Goal: Task Accomplishment & Management: Manage account settings

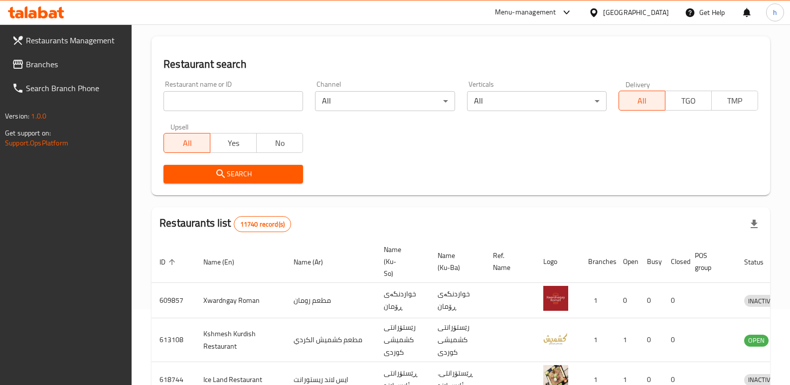
scroll to position [63, 0]
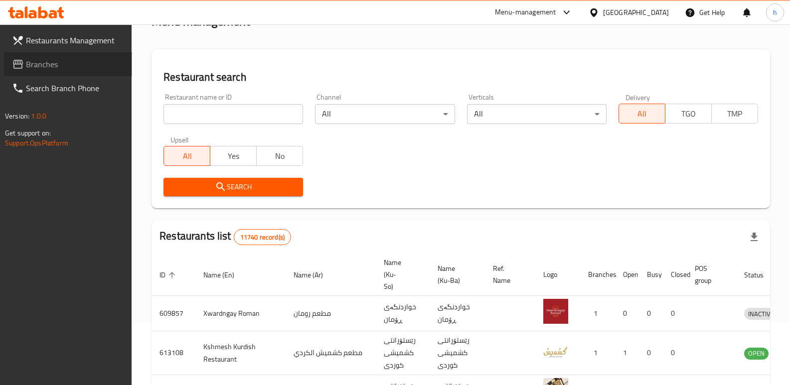
click at [61, 64] on span "Branches" at bounding box center [75, 64] width 98 height 12
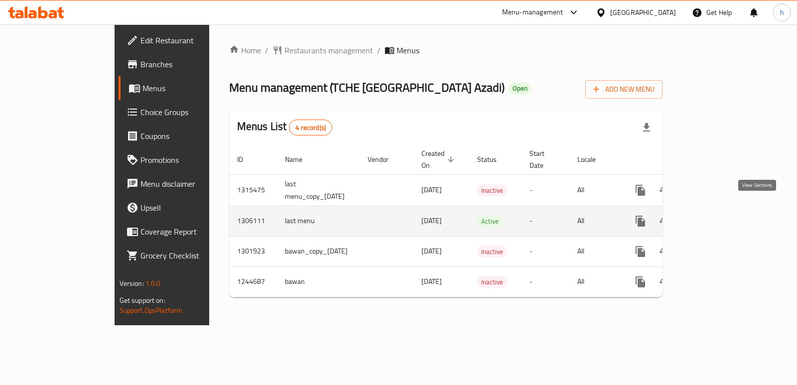
click at [718, 215] on icon "enhanced table" at bounding box center [712, 221] width 12 height 12
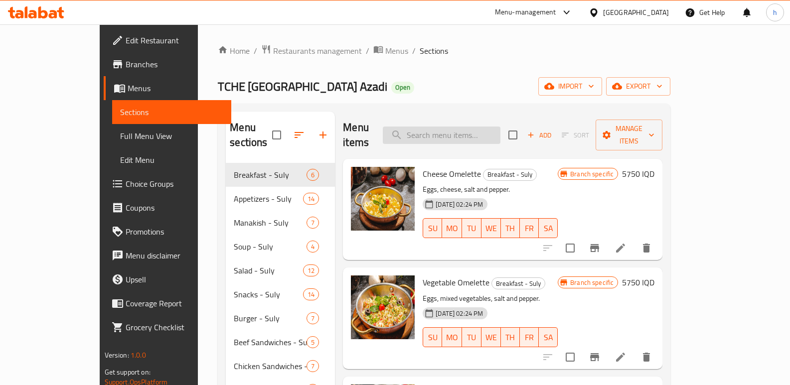
click at [490, 127] on input "search" at bounding box center [442, 135] width 118 height 17
paste input "دجاج بالصوص الوردي"
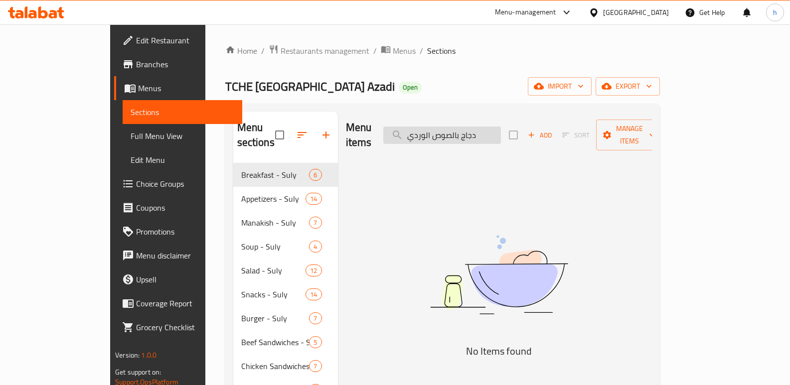
click at [463, 130] on input "دجاج بالصوص الوردي" at bounding box center [442, 135] width 118 height 17
type input "دجاج بالصوص وردي"
drag, startPoint x: 507, startPoint y: 129, endPoint x: 352, endPoint y: 119, distance: 154.7
click at [352, 119] on div "Menu items دجاج بالصوص وردي Add Sort Manage items" at bounding box center [499, 135] width 306 height 47
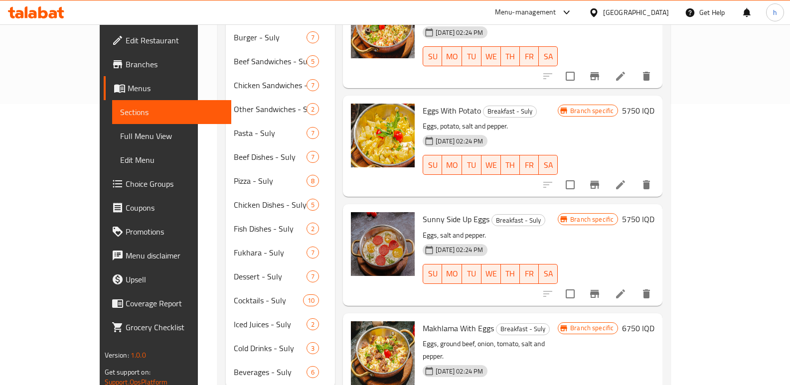
scroll to position [297, 0]
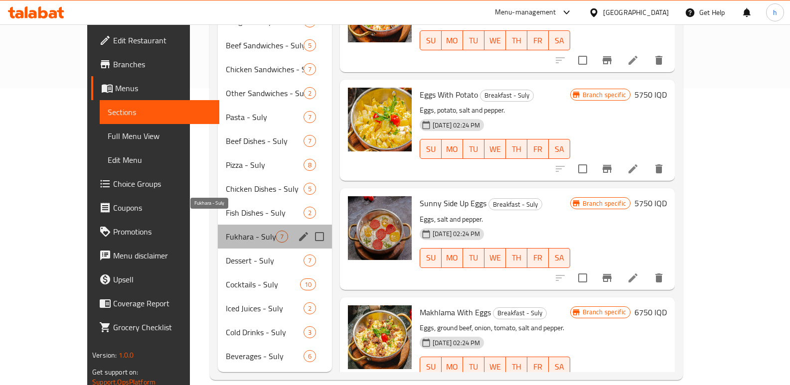
click at [226, 231] on span "Fukhara - Suly" at bounding box center [251, 237] width 50 height 12
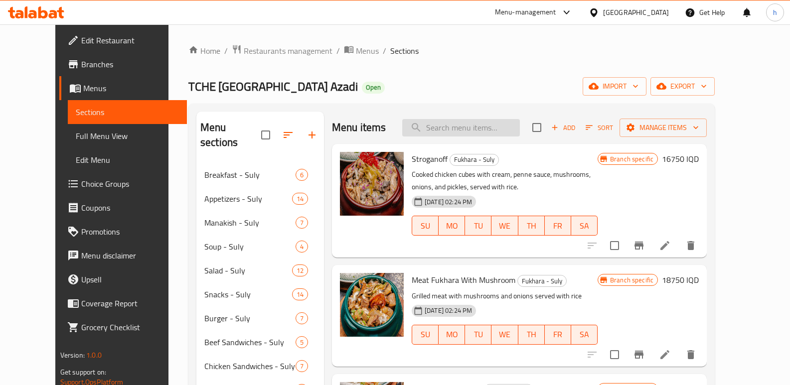
click at [489, 124] on input "search" at bounding box center [461, 127] width 118 height 17
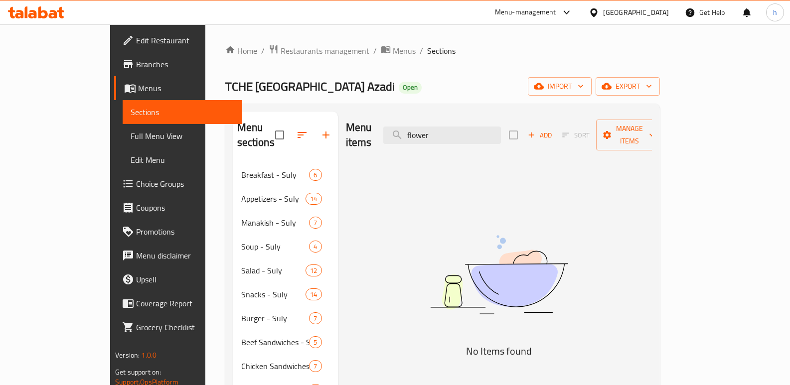
drag, startPoint x: 491, startPoint y: 129, endPoint x: 330, endPoint y: 139, distance: 160.7
click at [346, 142] on div "Menu items flower Add Sort Manage items" at bounding box center [499, 135] width 306 height 47
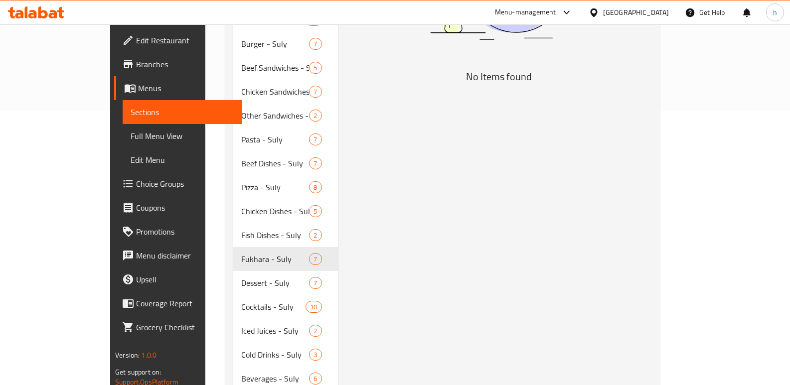
scroll to position [297, 0]
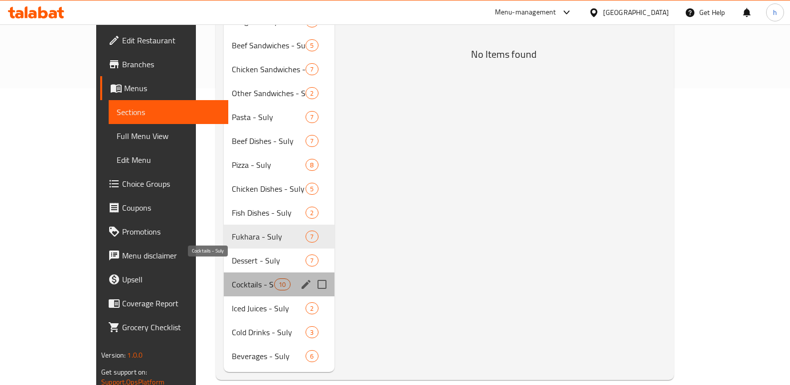
click at [232, 279] on span "Cocktails - Suly" at bounding box center [253, 285] width 42 height 12
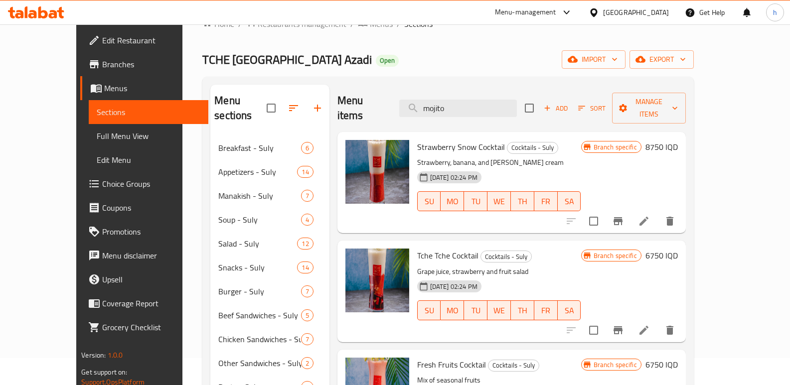
scroll to position [24, 0]
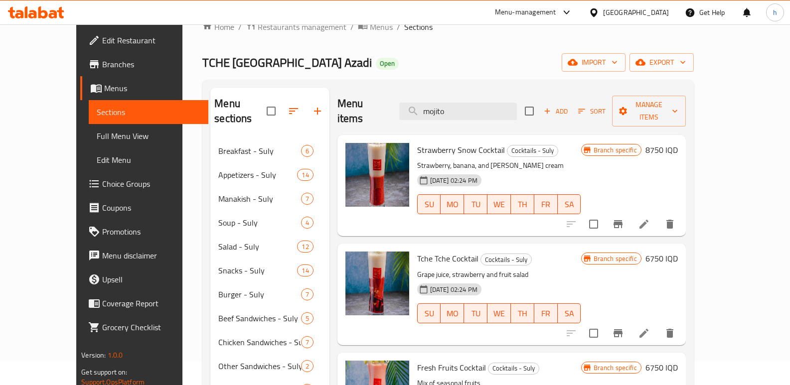
drag, startPoint x: 495, startPoint y: 103, endPoint x: 329, endPoint y: 62, distance: 170.9
click at [376, 89] on div "Menu items mojito Add Sort Manage items" at bounding box center [511, 111] width 348 height 47
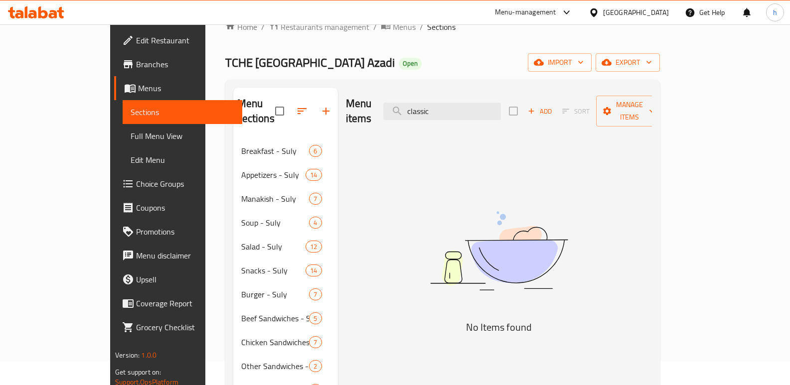
type input "classic"
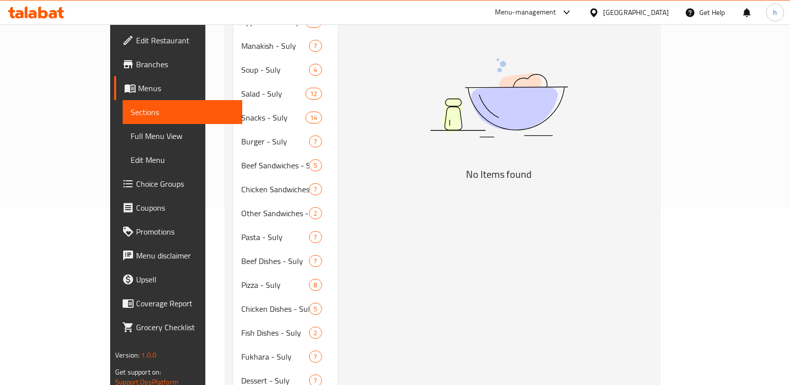
scroll to position [218, 0]
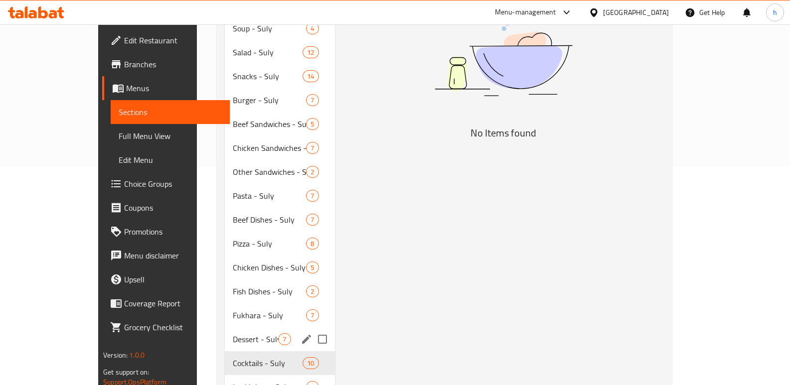
click at [233, 333] on span "Dessert - Suly" at bounding box center [255, 339] width 45 height 12
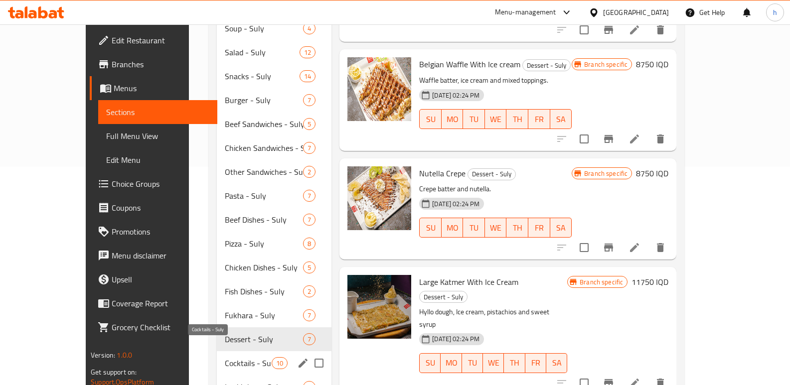
click at [225, 357] on span "Cocktails - Suly" at bounding box center [248, 363] width 47 height 12
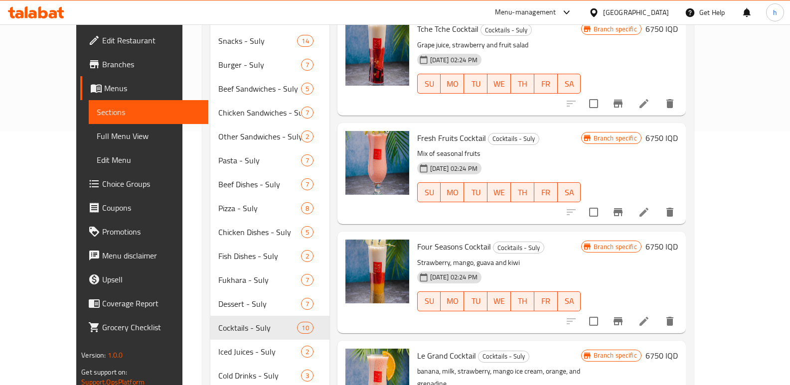
scroll to position [297, 0]
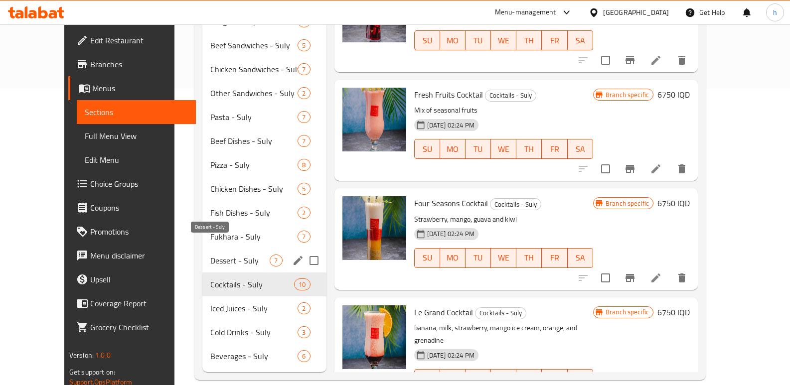
click at [223, 255] on span "Dessert - Suly" at bounding box center [239, 261] width 59 height 12
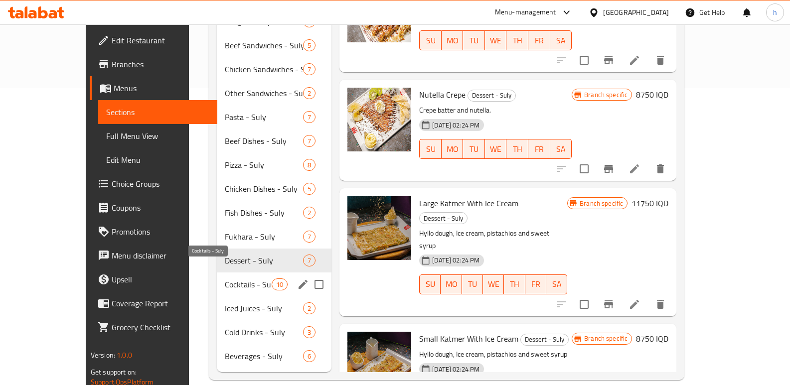
click at [225, 279] on span "Cocktails - Suly" at bounding box center [248, 285] width 47 height 12
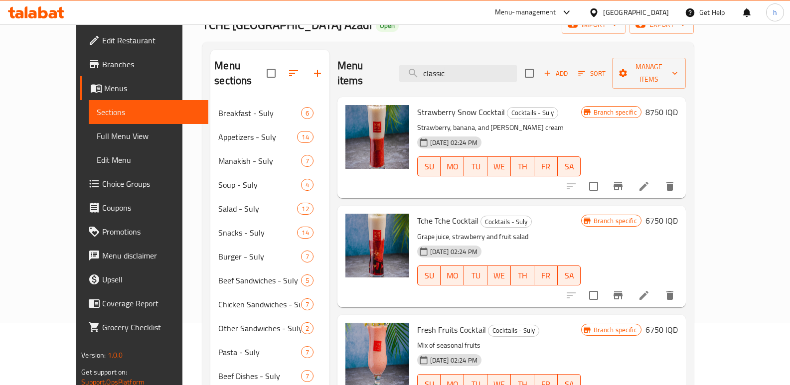
scroll to position [18, 0]
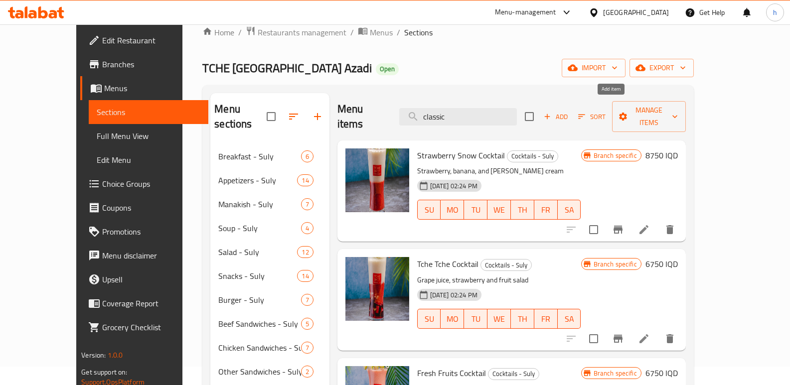
click at [569, 112] on span "Add" at bounding box center [555, 116] width 27 height 11
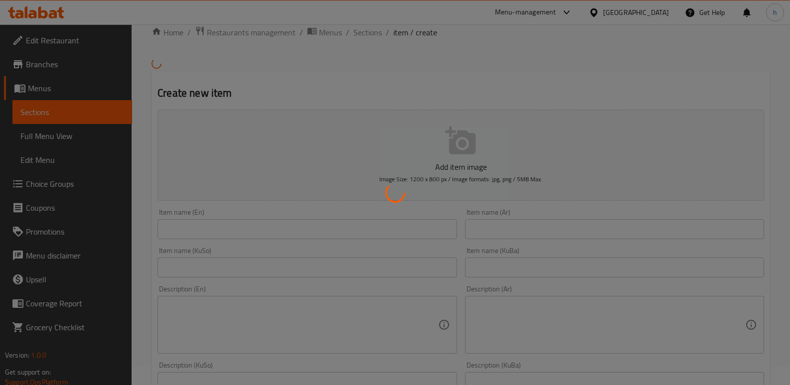
click at [283, 232] on div at bounding box center [395, 192] width 790 height 385
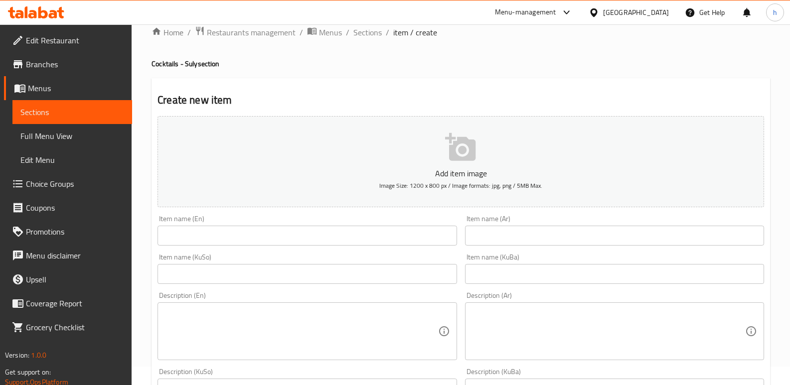
drag, startPoint x: 247, startPoint y: 232, endPoint x: 301, endPoint y: 237, distance: 55.1
click at [247, 232] on input "text" at bounding box center [306, 236] width 299 height 20
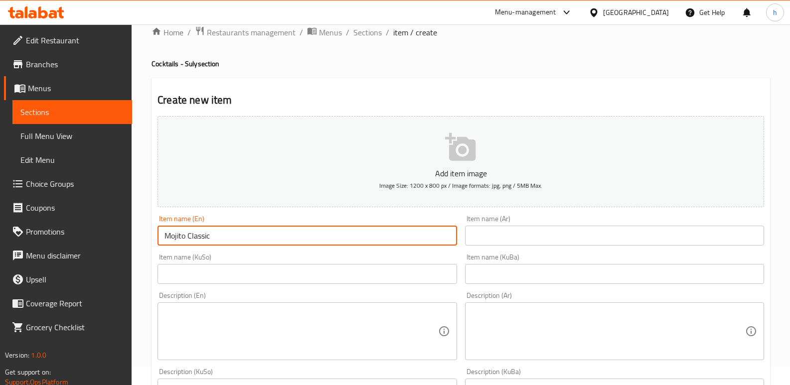
type input "Mojito Classic"
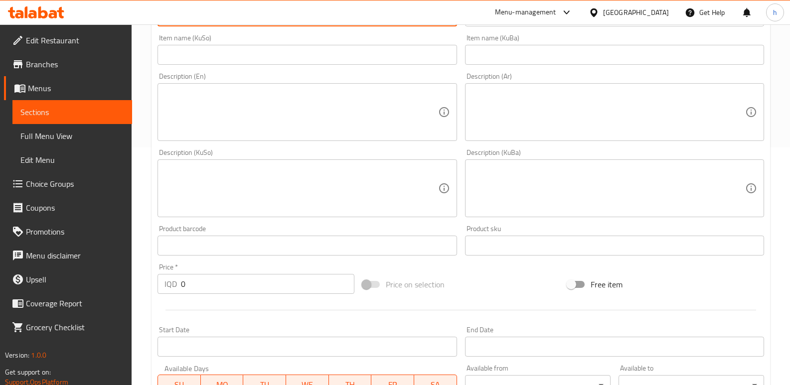
scroll to position [249, 0]
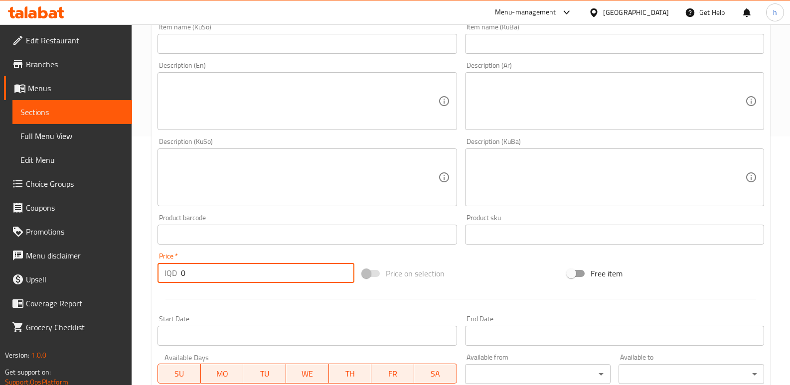
drag, startPoint x: 188, startPoint y: 277, endPoint x: 123, endPoint y: 264, distance: 67.1
click at [131, 268] on div "Edit Restaurant Branches Menus Sections Full Menu View Edit Menu Choice Groups …" at bounding box center [395, 173] width 790 height 794
paste input "675"
type input "6750"
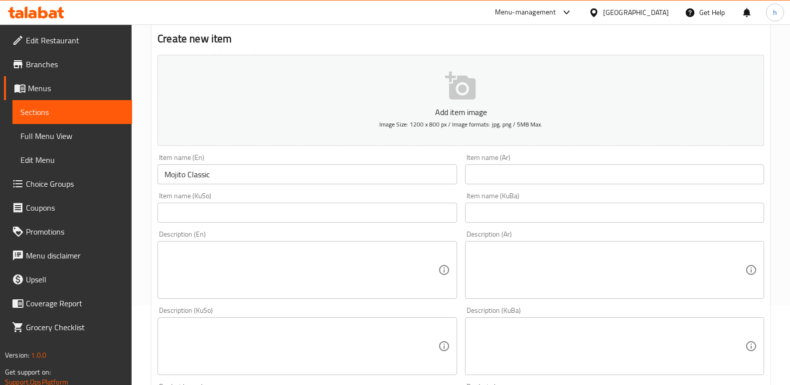
scroll to position [79, 0]
drag, startPoint x: 130, startPoint y: 160, endPoint x: 111, endPoint y: 149, distance: 22.1
click at [122, 157] on div "Edit Restaurant Branches Menus Sections Full Menu View Edit Menu Choice Groups …" at bounding box center [395, 343] width 790 height 794
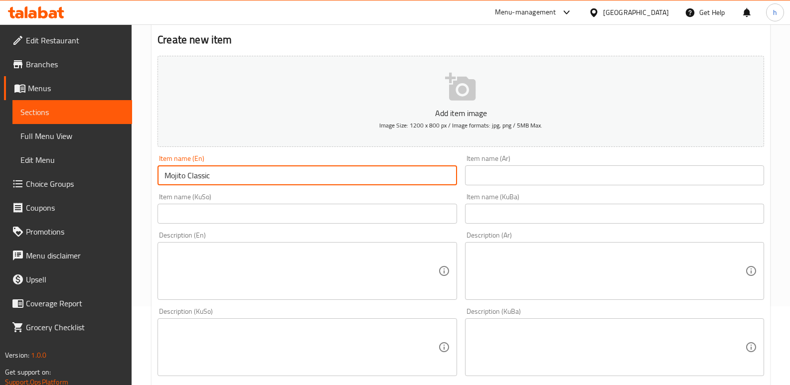
click at [430, 214] on input "text" at bounding box center [306, 214] width 299 height 20
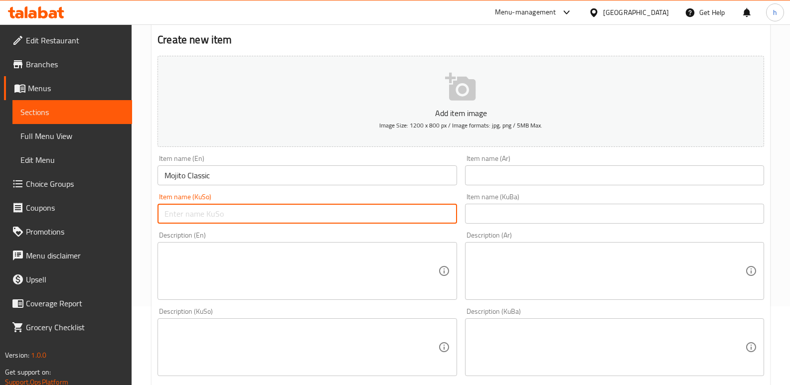
paste input "مۆخیتۆ کلاسیک"
click at [436, 215] on input "مۆخیتۆ کلاسیک" at bounding box center [306, 214] width 299 height 20
type input "مۆهیتۆ کلاسیک"
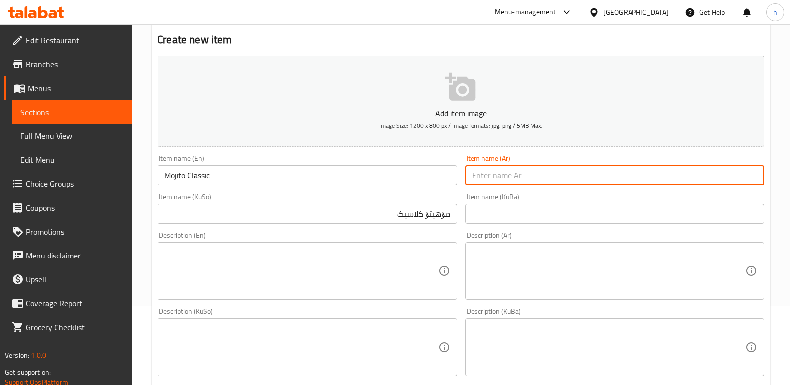
click at [514, 178] on input "text" at bounding box center [614, 175] width 299 height 20
paste input "[PERSON_NAME]"
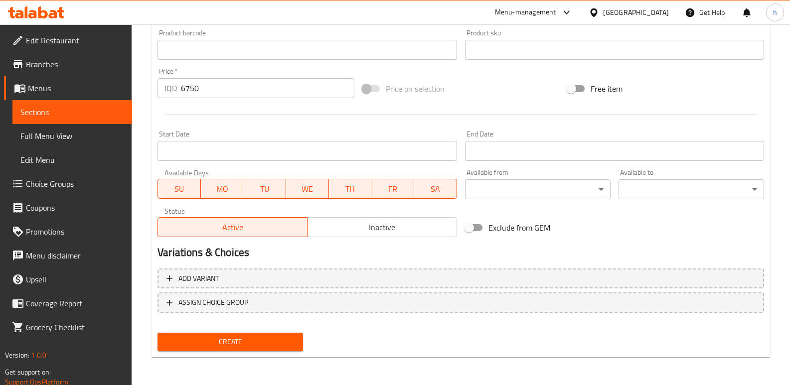
type input "[PERSON_NAME]"
click at [254, 341] on span "Create" at bounding box center [230, 342] width 130 height 12
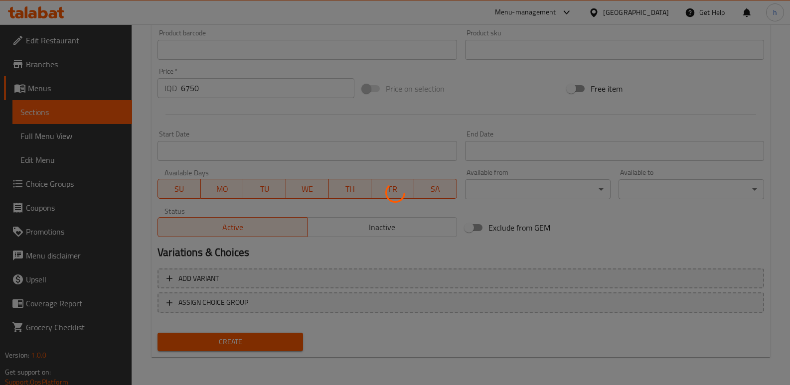
type input "0"
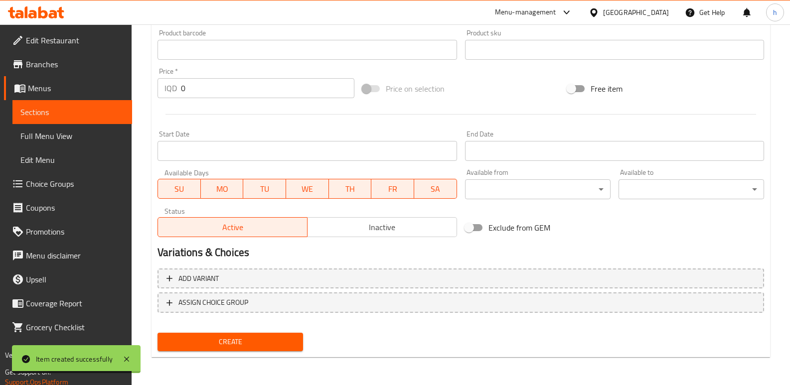
click at [128, 108] on link "Sections" at bounding box center [72, 112] width 120 height 24
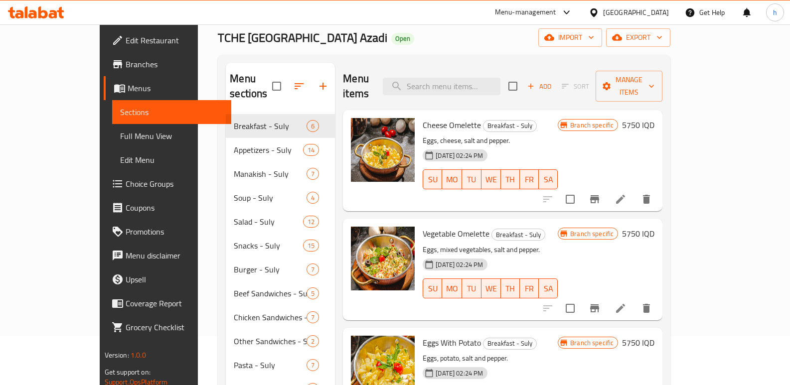
scroll to position [38, 0]
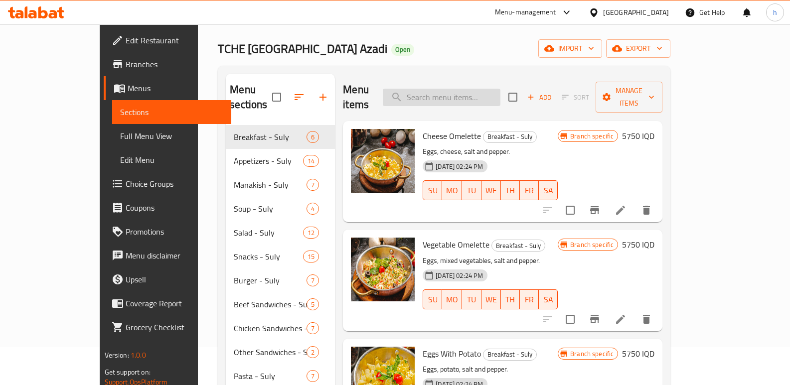
click at [500, 89] on input "search" at bounding box center [442, 97] width 118 height 17
paste input "سترغانوف لحم"
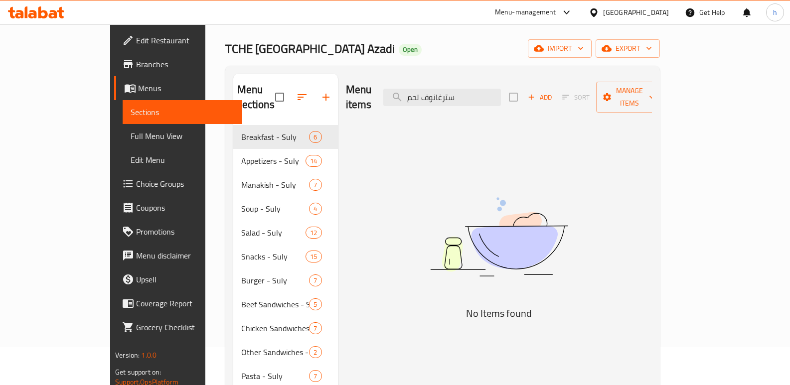
drag, startPoint x: 515, startPoint y: 89, endPoint x: 347, endPoint y: 72, distance: 168.8
click at [365, 79] on div "Menu items سترغانوف لحم Add Sort Manage items" at bounding box center [499, 97] width 306 height 47
paste input "Beef Stroganoff"
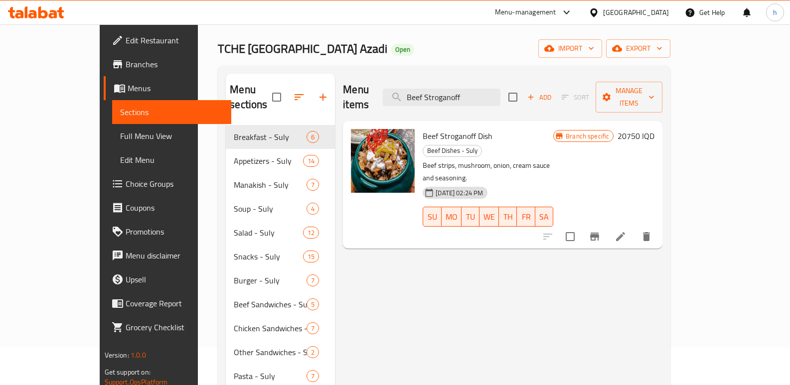
click at [341, 132] on div "Menu items Beef Stroganoff Add Sort Manage items Beef Stroganoff Dish Beef Dish…" at bounding box center [498, 353] width 327 height 558
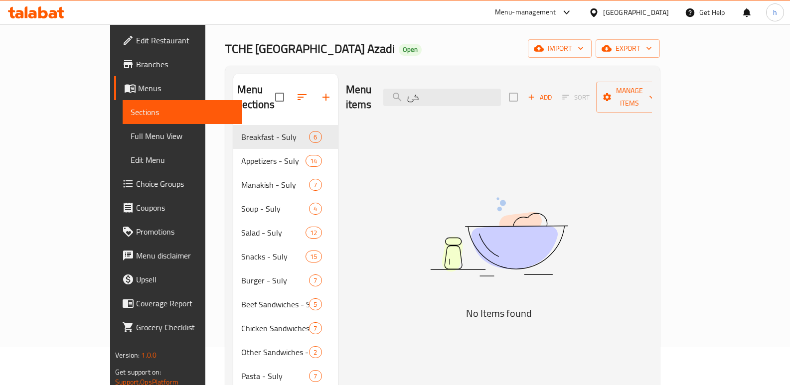
type input "ک"
type input "k"
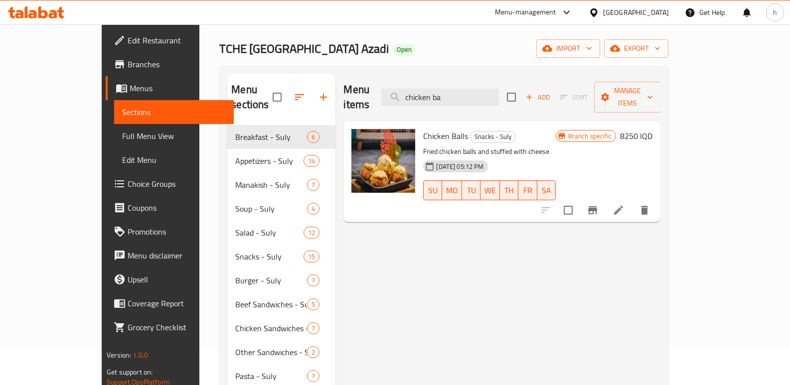
drag, startPoint x: 494, startPoint y: 84, endPoint x: 305, endPoint y: 41, distance: 193.0
click at [322, 49] on div "Home / Restaurants management / Menus / Sections TCHE [GEOGRAPHIC_DATA] Azadi O…" at bounding box center [443, 322] width 449 height 633
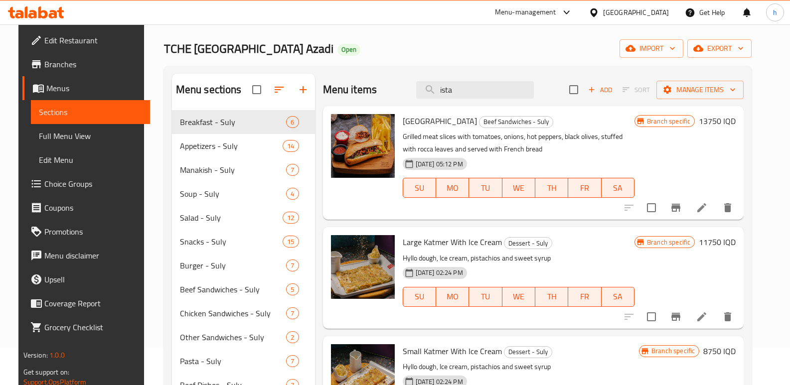
drag, startPoint x: 476, startPoint y: 90, endPoint x: 338, endPoint y: 67, distance: 139.9
click at [348, 73] on div "Menu sections Breakfast - Suly 6 Appetizers - Suly 14 Manakish - [GEOGRAPHIC_DA…" at bounding box center [458, 345] width 588 height 559
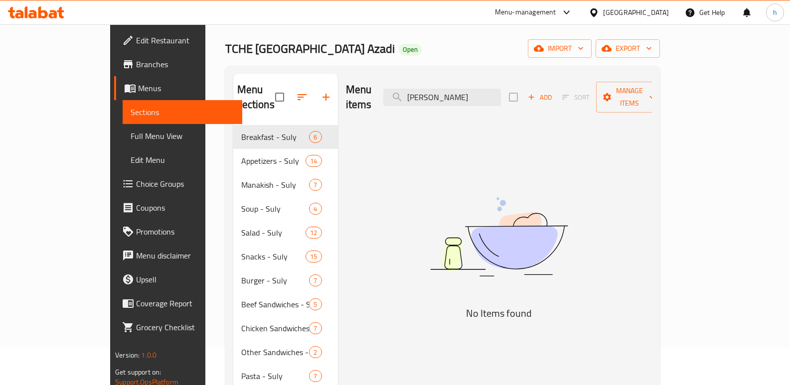
drag, startPoint x: 456, startPoint y: 92, endPoint x: 445, endPoint y: 113, distance: 23.6
click at [441, 120] on div "Menu items [PERSON_NAME] Add Sort Manage items No Items found" at bounding box center [495, 353] width 314 height 558
drag, startPoint x: 473, startPoint y: 92, endPoint x: 337, endPoint y: 77, distance: 136.3
click at [354, 86] on div "Menu items [PERSON_NAME] Add Sort Manage items" at bounding box center [499, 97] width 306 height 47
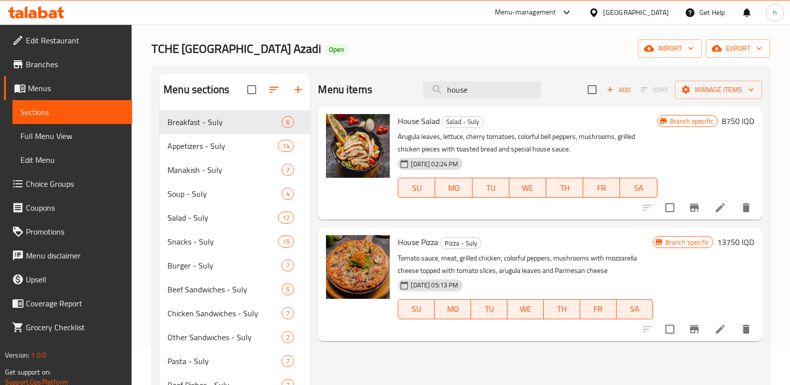
drag, startPoint x: 478, startPoint y: 86, endPoint x: 215, endPoint y: 70, distance: 263.5
click at [268, 80] on div "Menu sections Breakfast - Suly 6 Appetizers - Suly 14 Manakish - [GEOGRAPHIC_DA…" at bounding box center [460, 345] width 602 height 543
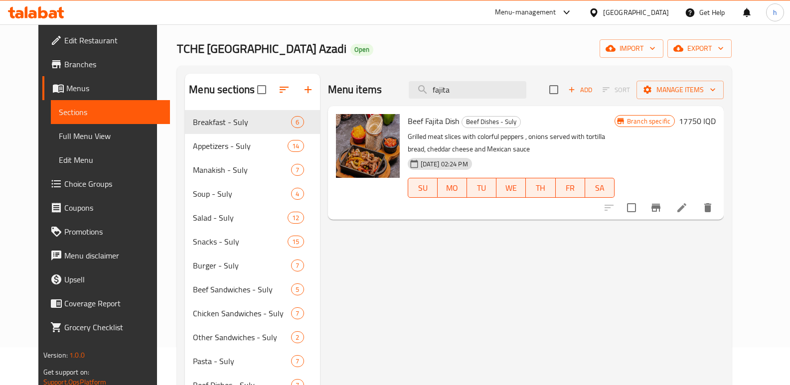
drag, startPoint x: 475, startPoint y: 90, endPoint x: 327, endPoint y: 87, distance: 148.5
click at [358, 97] on div "Menu items fajita Add Sort Manage items" at bounding box center [526, 90] width 396 height 32
paste input "Beef Stroganoff"
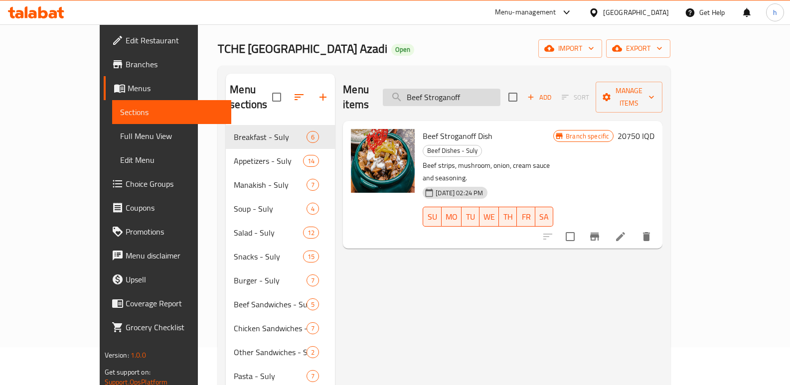
click at [481, 89] on input "Beef Stroganoff" at bounding box center [442, 97] width 118 height 17
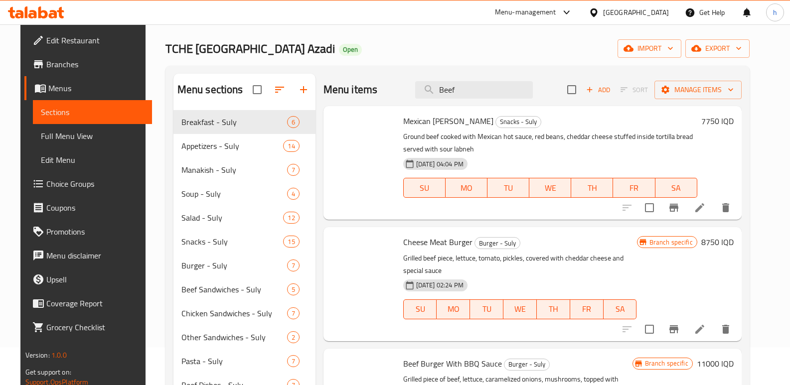
drag, startPoint x: 348, startPoint y: 105, endPoint x: 318, endPoint y: 94, distance: 31.2
click at [324, 99] on div "Menu items Beef Add Sort Manage items" at bounding box center [532, 90] width 418 height 32
paste input "Stroganoff"
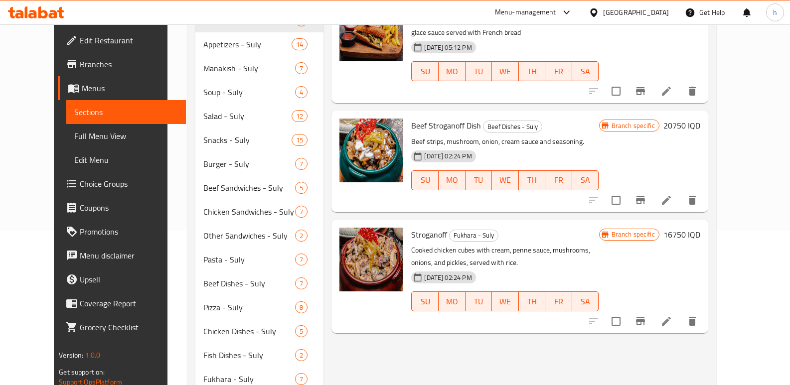
scroll to position [151, 0]
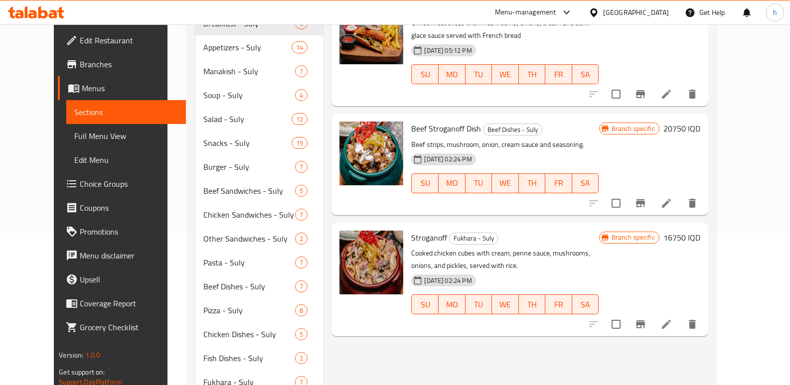
type input "Stroganoff"
click at [672, 198] on icon at bounding box center [666, 203] width 12 height 12
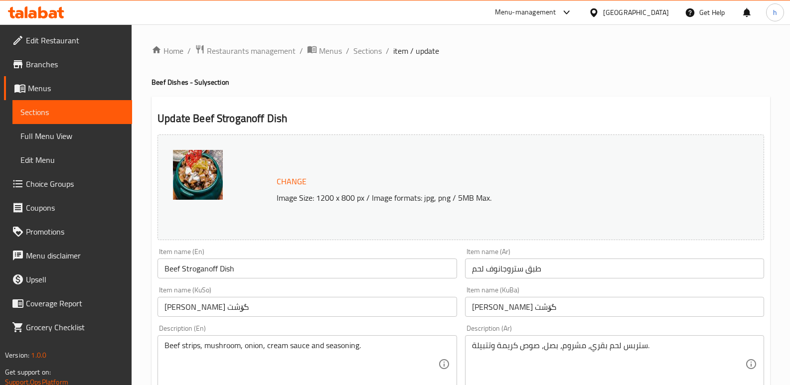
scroll to position [102, 0]
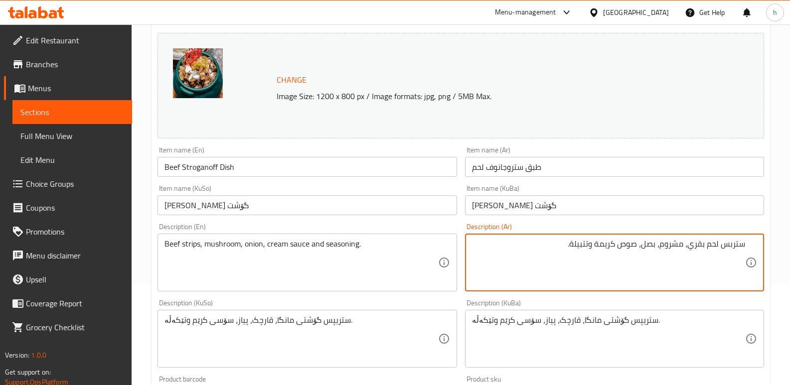
paste textarea "شرائح اللحم مشوي مطبوخة مع [PERSON_NAME] و الصلصة البنية وفطر و بصل و مخلل , تق…"
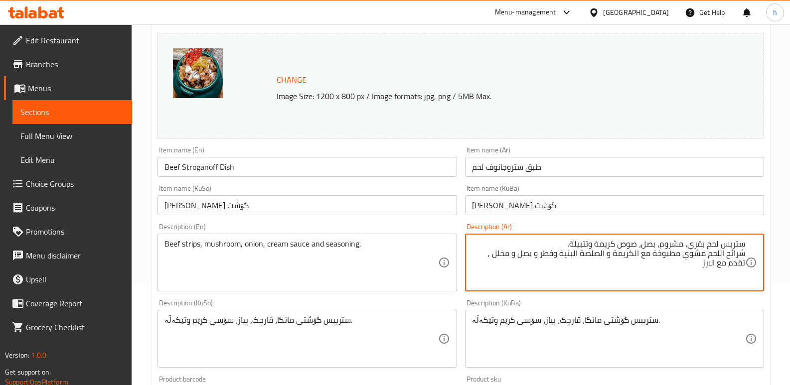
drag, startPoint x: 558, startPoint y: 245, endPoint x: 751, endPoint y: 239, distance: 193.4
click at [751, 239] on div "ستربس لحم بقري، مشروم، بصل، صوص كريمة وتتبيلة. شرائح اللحم مشوي مطبوخة مع الكري…" at bounding box center [614, 263] width 299 height 58
click at [744, 253] on textarea "شرائح اللحم مشوي مطبوخة مع [PERSON_NAME] و الصلصة البنية وفطر و بصل و مخلل , تق…" at bounding box center [608, 262] width 273 height 47
click at [720, 245] on textarea "شرائح اللحم مشوي مطبوخة مع [PERSON_NAME] و الصلصة البنية وفطر و بصل و مخلل , تق…" at bounding box center [608, 262] width 273 height 47
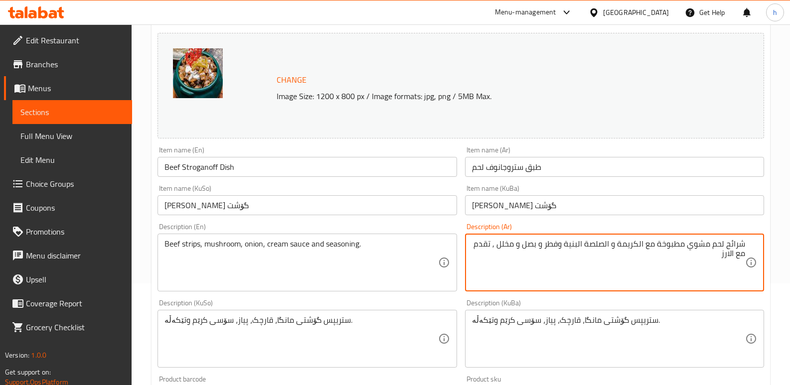
click at [639, 246] on textarea "شرائح لحم مشوي مطبوخة مع الكريمة و الصلصة البنية وفطر و بصل و مخلل , تقدم مع ال…" at bounding box center [608, 262] width 273 height 47
click at [611, 245] on textarea "شرائح لحم مشوي مطبوخة مع كريمة و الصلصة البنية وفطر و بصل و مخلل , تقدم مع الارز" at bounding box center [608, 262] width 273 height 47
click at [488, 243] on textarea "شرائح لحم مشوي مطبوخة مع كريمة، صلصة بنية، فطر، بصل، مخلل وتقدم مع الارز" at bounding box center [608, 262] width 273 height 47
drag, startPoint x: 483, startPoint y: 245, endPoint x: 765, endPoint y: 236, distance: 282.1
click at [765, 236] on div "Description (Ar) شرائح لحم مشوي مطبوخة مع كريمة، صلصة بنية، فطر، بصل، مخلل وتقد…" at bounding box center [614, 257] width 307 height 76
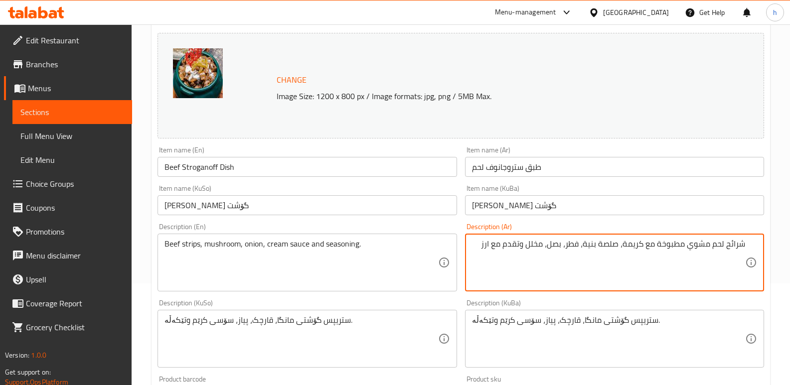
type textarea "شرائح لحم مشوي مطبوخة مع كريمة، صلصة بنية، فطر، بصل، مخلل وتقدم مع ارز"
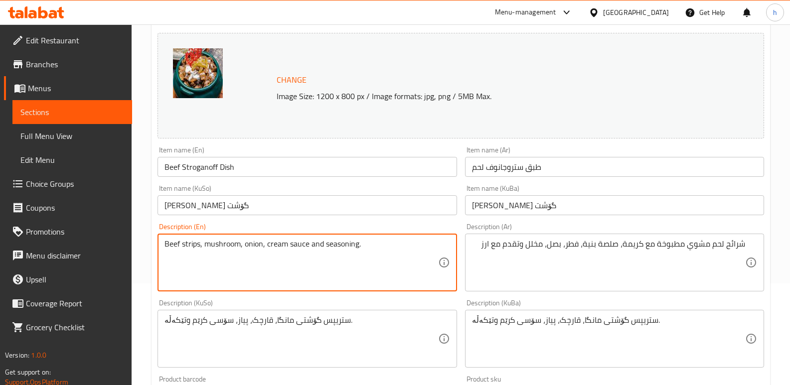
drag, startPoint x: 367, startPoint y: 248, endPoint x: 140, endPoint y: 232, distance: 227.3
paste textarea "Grilled steak slices cooked with cream, brown sauce, mushrooms, onions, pickles…"
click at [200, 244] on textarea "Grilled steak slices cooked with cream, brown sauce, mushrooms, onions, pickles…" at bounding box center [300, 262] width 273 height 47
type textarea "Grilled meat slices cooked with cream, brown sauce, mushrooms, onions, pickles …"
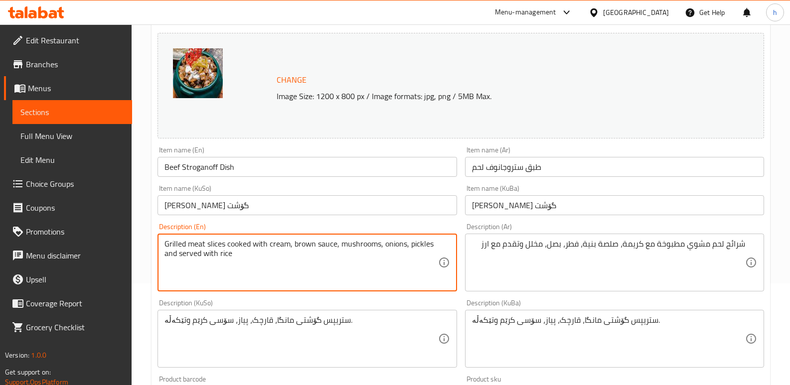
scroll to position [126, 0]
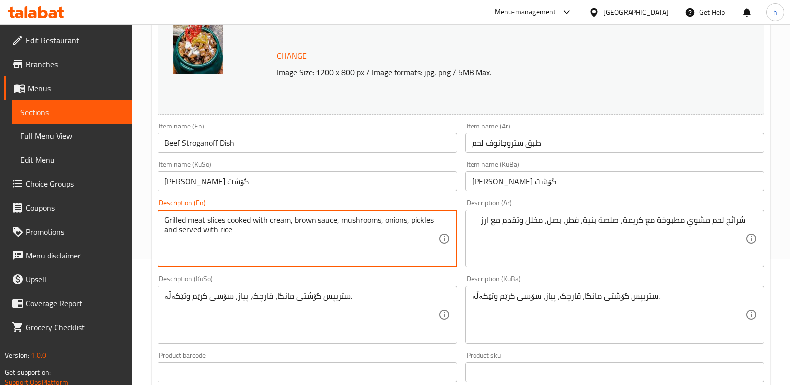
drag, startPoint x: 707, startPoint y: 301, endPoint x: 701, endPoint y: 301, distance: 6.0
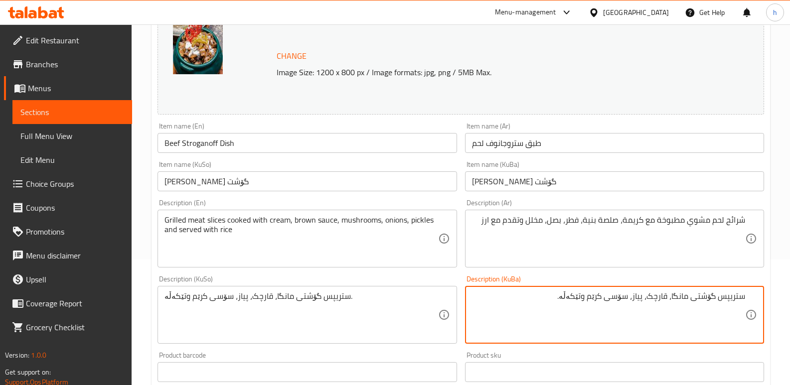
drag, startPoint x: 553, startPoint y: 298, endPoint x: 791, endPoint y: 292, distance: 237.7
click at [790, 260] on html "​ Menu-management [GEOGRAPHIC_DATA] Get Help h Edit Restaurant Branches Menus S…" at bounding box center [395, 66] width 790 height 385
paste textarea "پارچە ستیکی کبابی کە لەگەڵ کرێم و سۆسی قاوەیی و قارچک و پیاز و ترشیات کوڵاوە و …"
drag, startPoint x: 684, startPoint y: 299, endPoint x: 727, endPoint y: 293, distance: 43.7
click at [727, 293] on textarea "پارچە ستیکی کبابی کە لەگەڵ کرێم و سۆسی قاوەیی و قارچک و پیاز و ترشیات کوڵاوە و …" at bounding box center [608, 314] width 273 height 47
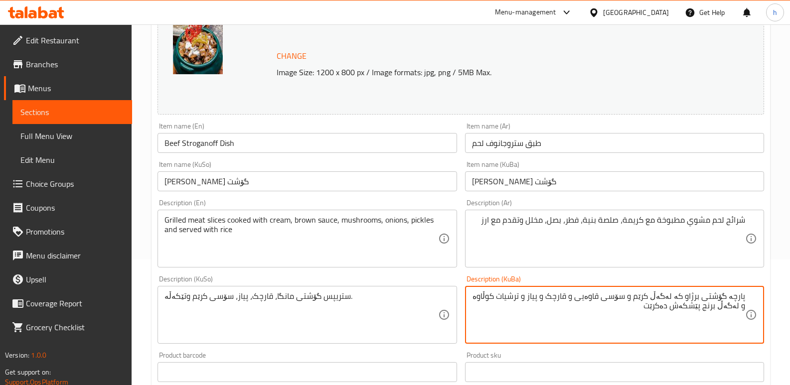
click at [676, 297] on textarea "پارچە گۆشتی برژاو کە لەگەڵ کرێم و سۆسی قاوەیی و قارچک و پیاز و ترشیات کوڵاوە و …" at bounding box center [608, 314] width 273 height 47
click at [512, 294] on textarea "پارچە گۆشتی برژاو لەگەڵ کرێم و سۆسی قاوەیی و قارچک و پیاز و ترشیات کوڵاوە و لەگ…" at bounding box center [608, 314] width 273 height 47
click at [686, 296] on textarea "پارچە گۆشتی برژاو لەگەڵ کرێم و سۆسی قاوەیی و قارچک و پیاز و ترشیات و لەگەڵ برنج…" at bounding box center [608, 314] width 273 height 47
paste textarea "کوڵاوە"
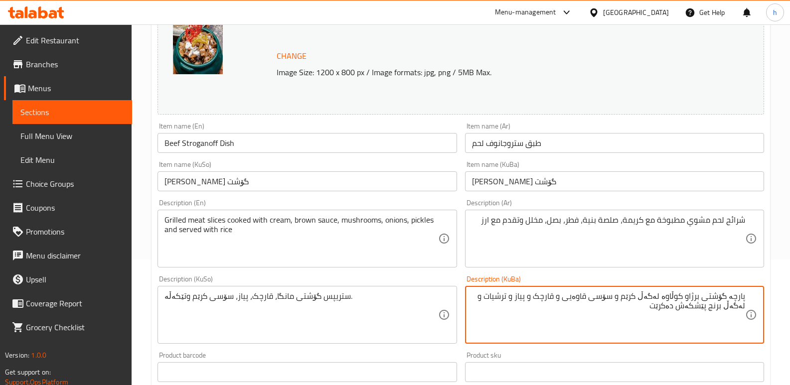
click at [625, 294] on textarea "پارچە گۆشتی برژاو کوڵاوە لەگەڵ کرێم و سۆسی قاوەیی و قارچک و پیاز و ترشیات و لەگ…" at bounding box center [608, 314] width 273 height 47
drag, startPoint x: 691, startPoint y: 311, endPoint x: 749, endPoint y: 312, distance: 58.3
click at [749, 312] on div "پارچە گۆشتی برژاو کوڵاوە لەگەڵ کرێم، سۆسی قاوەیی، قارچک، پیاز، ترشیات و لەگەڵ ب…" at bounding box center [614, 315] width 299 height 58
click at [507, 296] on textarea "پارچە گۆشتی برژاو کوڵاوە لەگەڵ کرێم، سۆسی قاوەیی، قارچک، پیاز، ترشیات و لەگەڵ ب…" at bounding box center [608, 314] width 273 height 47
paste textarea "ێشکەش دەکرێت"
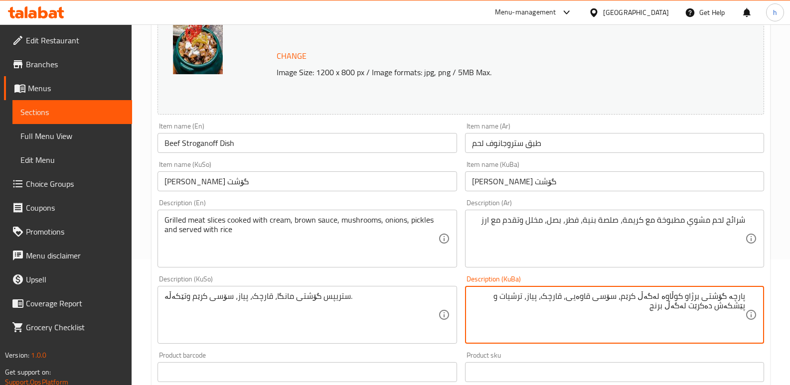
drag, startPoint x: 706, startPoint y: 306, endPoint x: 768, endPoint y: 294, distance: 63.4
click at [768, 294] on div "Update Beef Stroganoff Dish Change Image Size: 1200 x 800 px / Image formats: j…" at bounding box center [460, 325] width 618 height 709
type textarea "پارچە گۆشتی برژاو کوڵاوە لەگەڵ کرێم، سۆسی قاوەیی، قارچک، پیاز، ترشیات و پێشکەش …"
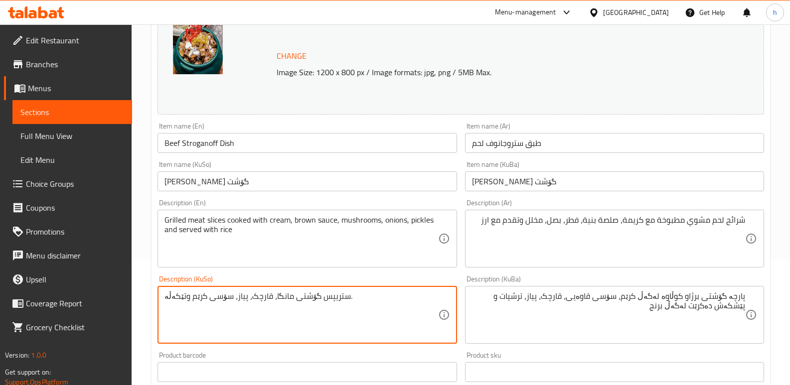
paste textarea "پارچە گۆشتی برژاو کوڵاوە لەگەڵ کرێم، سۆسی قاوەیی، قارچک، پیاز، ترشیات و پێشکەش …"
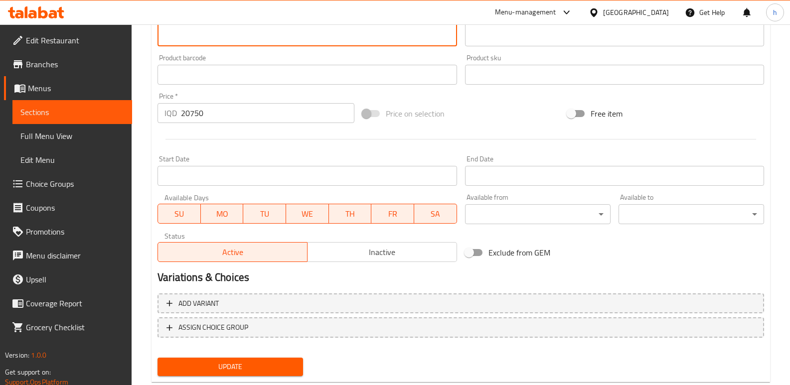
scroll to position [448, 0]
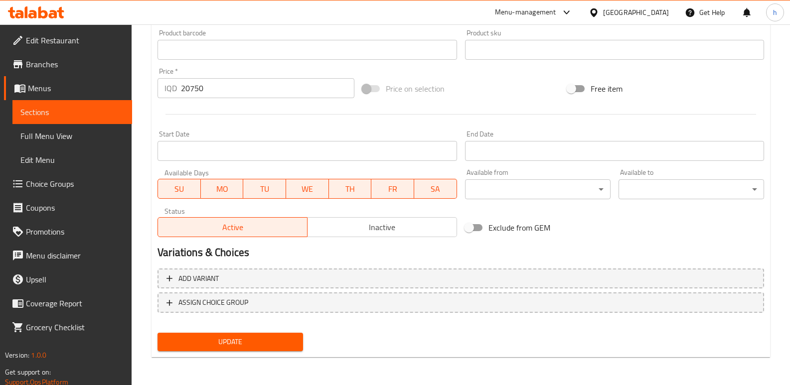
type textarea "پارچە گۆشتی برژاو کوڵاوە لەگەڵ کرێم، سۆسی قاوەیی، قارچک، پیاز، ترشیات و پێشکەش …"
click at [280, 343] on span "Update" at bounding box center [230, 342] width 130 height 12
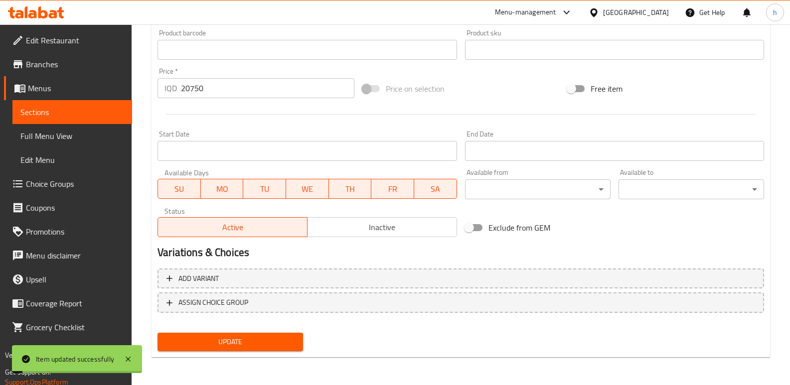
click at [98, 106] on link "Sections" at bounding box center [72, 112] width 120 height 24
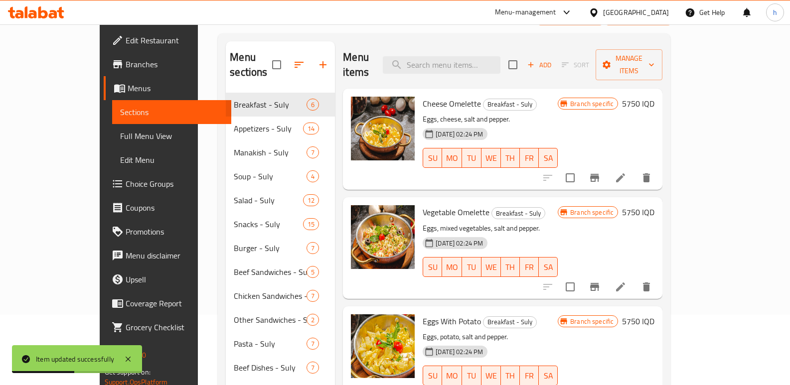
scroll to position [33, 0]
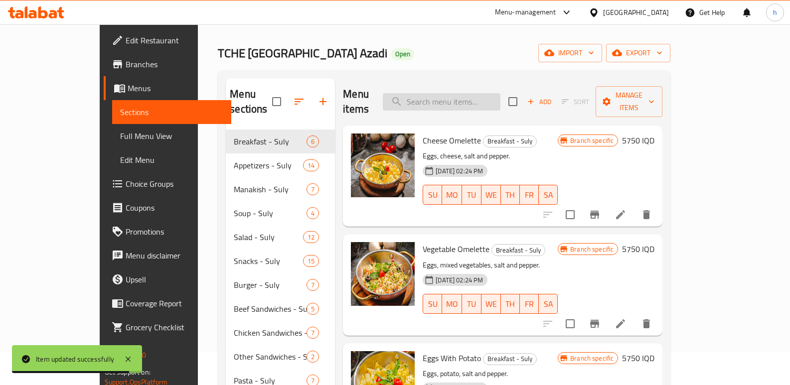
click at [470, 93] on input "search" at bounding box center [442, 101] width 118 height 17
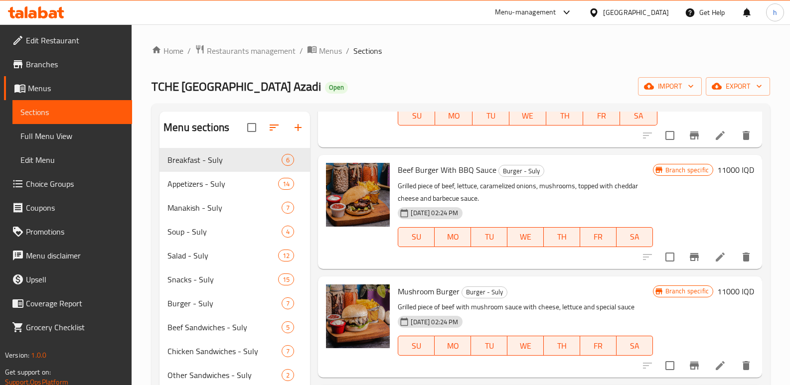
scroll to position [0, 0]
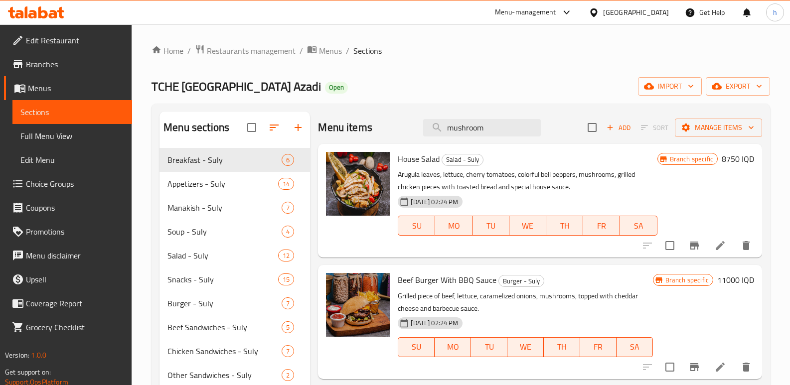
drag, startPoint x: 492, startPoint y: 126, endPoint x: 330, endPoint y: 116, distance: 162.2
click at [349, 118] on div "Menu items mushroom Add Sort Manage items" at bounding box center [540, 128] width 444 height 32
paste input "لحم بالفطر"
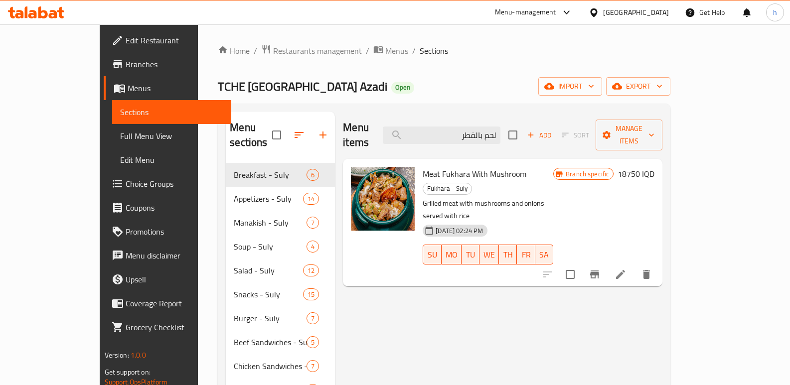
type input "لحم بالفطر"
click at [626, 269] on icon at bounding box center [620, 275] width 12 height 12
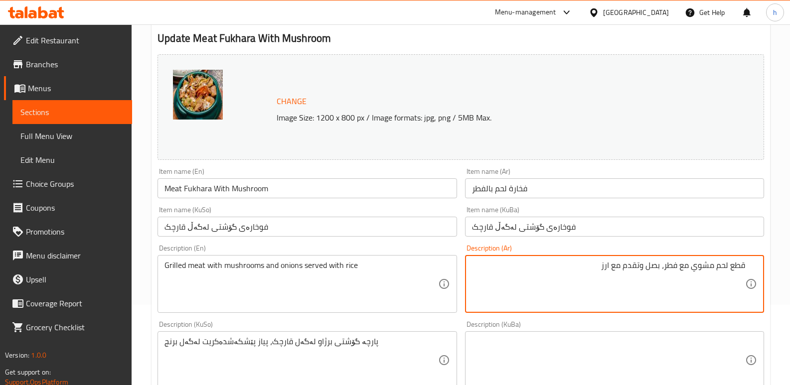
scroll to position [109, 0]
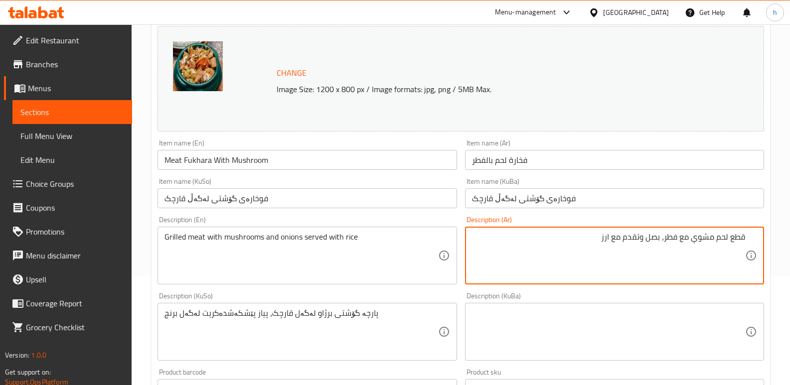
drag, startPoint x: 593, startPoint y: 235, endPoint x: 742, endPoint y: 234, distance: 149.5
click at [742, 234] on textarea "قطع لحم مشوي مع فطر، بصل وتقدم مع ارز" at bounding box center [608, 255] width 273 height 47
drag, startPoint x: 655, startPoint y: 265, endPoint x: 557, endPoint y: 236, distance: 102.3
click at [654, 265] on textarea "قطع لحم مشوي مع فطر، بصل وتقدم مع ارز" at bounding box center [608, 255] width 273 height 47
click at [555, 234] on textarea "قطع لحم مشوي مع فطر، بصل وتقدم مع ارز" at bounding box center [608, 255] width 273 height 47
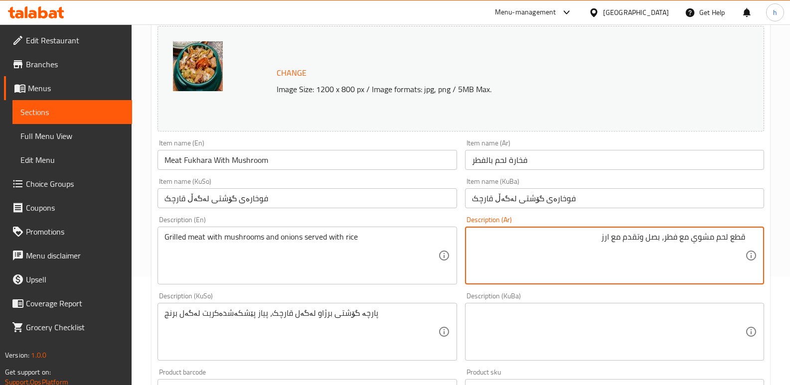
paste textarea "قطع اللحم المشوي مع الفطر والبصل وتقدم مع الارز"
drag, startPoint x: 595, startPoint y: 235, endPoint x: 760, endPoint y: 238, distance: 164.4
click at [760, 238] on div "قطع لحم مشوي مع فطر، بصل وتقدم مع ارز قطع اللحم المشوي مع الفطر والبصل وتقدم مع…" at bounding box center [614, 256] width 299 height 58
click at [744, 247] on textarea "قطع اللحم المشوي مع الفطر والبصل وتقدم مع الارز" at bounding box center [608, 255] width 273 height 47
click at [722, 238] on textarea "قطع اللحم المشوي مع الفطر والبصل وتقدم مع الارز" at bounding box center [608, 255] width 273 height 47
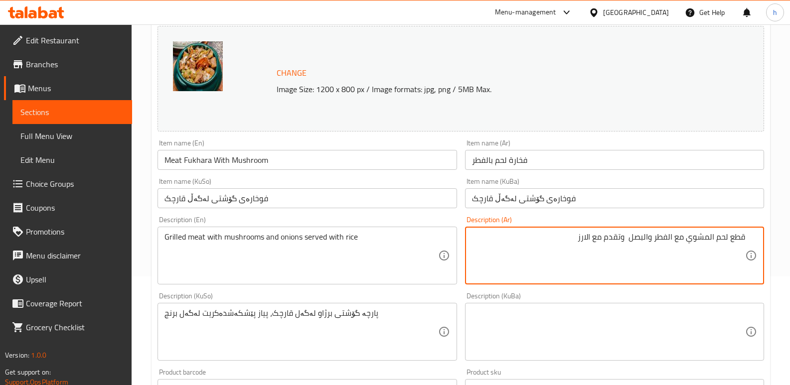
click at [708, 237] on textarea "قطع لحم المشوي مع الفطر والبصل وتقدم مع الارز" at bounding box center [608, 255] width 273 height 47
click at [673, 238] on textarea "قطع لحم مشوي مع الفطر والبصل وتقدم مع الارز" at bounding box center [608, 255] width 273 height 47
click at [653, 238] on textarea "قطع لحم مشوي مع فطر والبصل وتقدم مع الارز" at bounding box center [608, 255] width 273 height 47
click at [605, 236] on textarea "قطع لحم مشوي مع فطر، بصل وتقدم مع الارز" at bounding box center [608, 255] width 273 height 47
drag, startPoint x: 690, startPoint y: 242, endPoint x: 765, endPoint y: 241, distance: 75.2
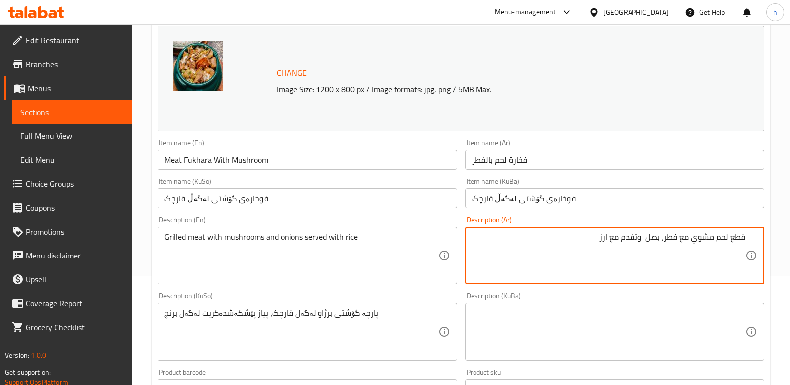
click at [765, 241] on div "Description (Ar) قطع لحم مشوي مع فطر، بصل وتقدم مع ارز Description (Ar)" at bounding box center [614, 250] width 307 height 76
type textarea "قطع لحم مشوي مع فطر، بصل وتقدم مع ارز"
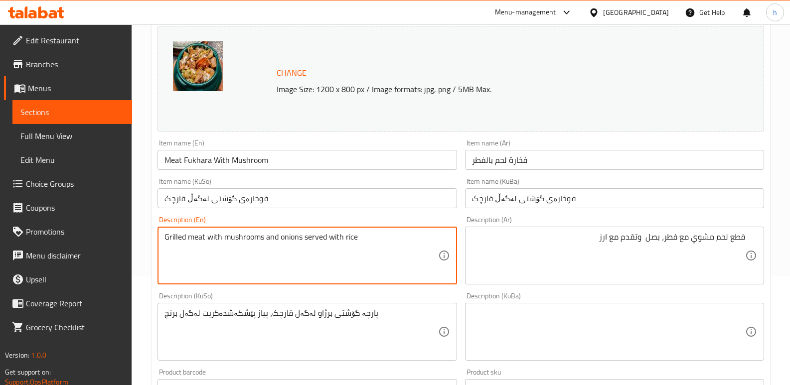
drag, startPoint x: 361, startPoint y: 238, endPoint x: 118, endPoint y: 213, distance: 243.9
paste textarea "beef slices with mushrooms and onions, served with rice."
click at [197, 236] on textarea "Grilled beef slices with mushrooms and onions, served with rice." at bounding box center [300, 255] width 273 height 47
drag, startPoint x: 300, startPoint y: 239, endPoint x: 280, endPoint y: 237, distance: 20.1
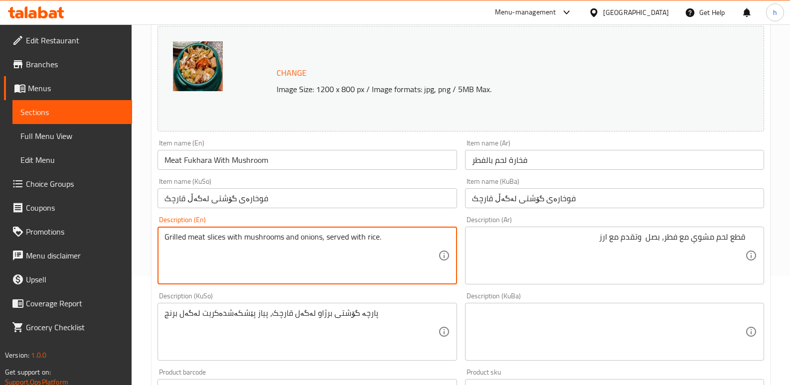
click at [280, 237] on textarea "Grilled meat slices with mushrooms and onions, served with rice." at bounding box center [300, 255] width 273 height 47
click at [308, 239] on textarea "Grilled meat slices with mushroom, onions, served with rice." at bounding box center [300, 255] width 273 height 47
type textarea "Grilled meat slices with mushroom, onions and served with rice."
click at [405, 307] on div "پارچە گۆشتی برژاو لەگەل قارچک، پیاز پێشکەشدەکریت لەگەل برنج Description (KuSo)" at bounding box center [306, 332] width 299 height 58
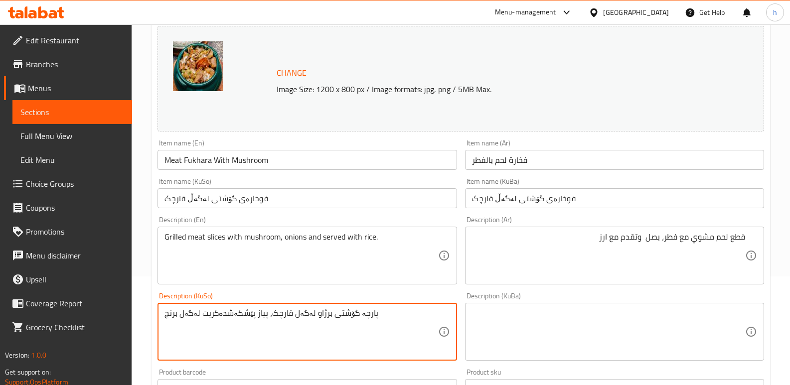
click at [387, 338] on textarea "پارچە گۆشتی برژاو لەگەل قارچک، پیاز پێشکەشدەکریت لەگەل برنج" at bounding box center [300, 331] width 273 height 47
drag, startPoint x: 232, startPoint y: 314, endPoint x: 473, endPoint y: 306, distance: 241.3
click at [473, 306] on div "Change Image Size: 1200 x 800 px / Image formats: jpg, png / 5MB Max. Item name…" at bounding box center [460, 301] width 614 height 559
paste textarea "کبابی لەگەڵ قارچک و پیاز، لەگەڵ برنج پێشکەش دەکرێت."
click at [385, 313] on textarea "پارچە گۆشتی کبابی لەگەڵ قارچک و پیاز، لەگەڵ برنج پێشکەش دەکرێت." at bounding box center [300, 331] width 273 height 47
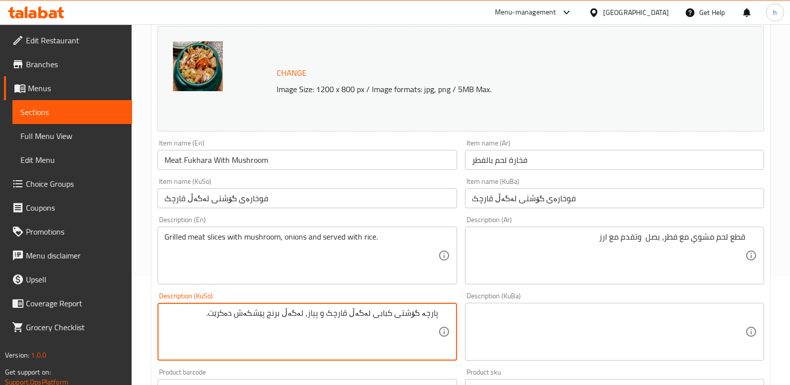
click at [385, 313] on textarea "پارچە گۆشتی کبابی لەگەڵ قارچک و پیاز، لەگەڵ برنج پێشکەش دەکرێت." at bounding box center [300, 331] width 273 height 47
click at [334, 315] on textarea "پارچە گۆشتی برژاو لەگەڵ قارچک و پیاز، لەگەڵ برنج پێشکەش دەکرێت." at bounding box center [300, 331] width 273 height 47
drag, startPoint x: 236, startPoint y: 313, endPoint x: 288, endPoint y: 314, distance: 52.8
click at [288, 314] on textarea "پارچە گۆشتی برژاو لەگەڵ قارچک، پیاز، لەگەڵ برنج پێشکەش دەکرێت." at bounding box center [300, 331] width 273 height 47
click at [322, 315] on textarea "پارچە گۆشتی برژاو لەگەڵ قارچک، پیاز، لەگەڵ برنج." at bounding box center [300, 331] width 273 height 47
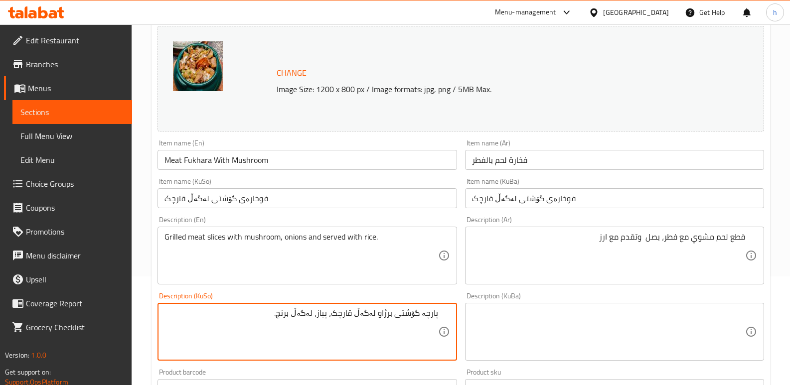
paste textarea "ێشکەش دەکرێت"
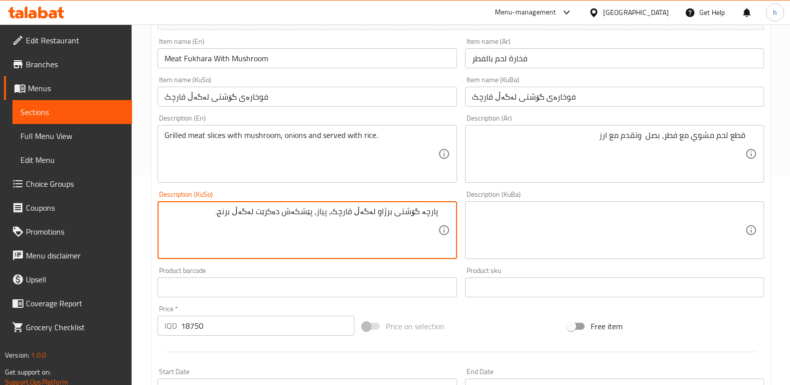
click at [323, 212] on textarea "پارچە گۆشتی برژاو لەگەڵ قارچک، پیاز، پێشکەش دەکرێت لەگەڵ برنج." at bounding box center [300, 230] width 273 height 47
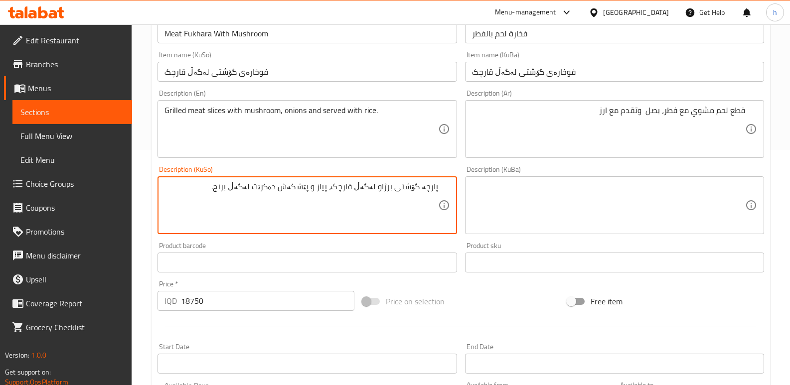
scroll to position [448, 0]
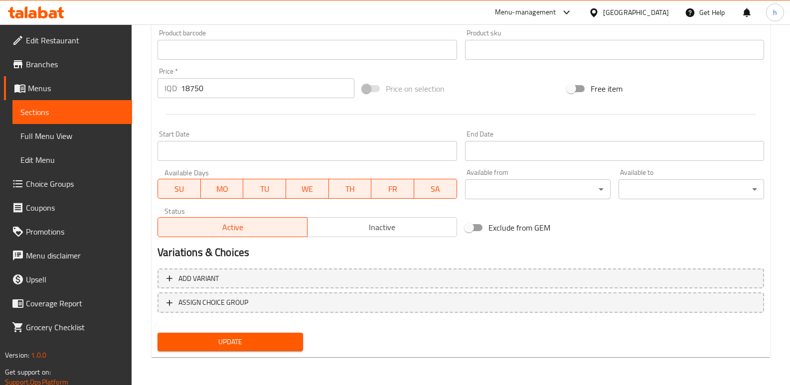
type textarea "پارچە گۆشتی برژاو لەگەڵ قارچک، پیاز و پێشکەش دەکرێت لەگەڵ برنج."
click at [283, 340] on span "Update" at bounding box center [230, 342] width 130 height 12
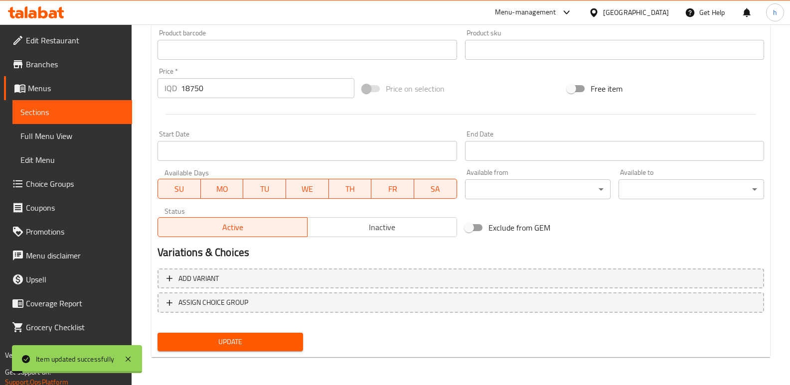
click at [57, 111] on span "Sections" at bounding box center [72, 112] width 104 height 12
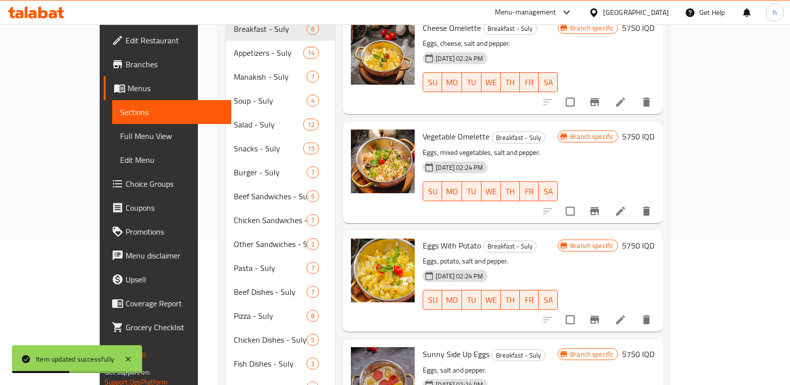
scroll to position [48, 0]
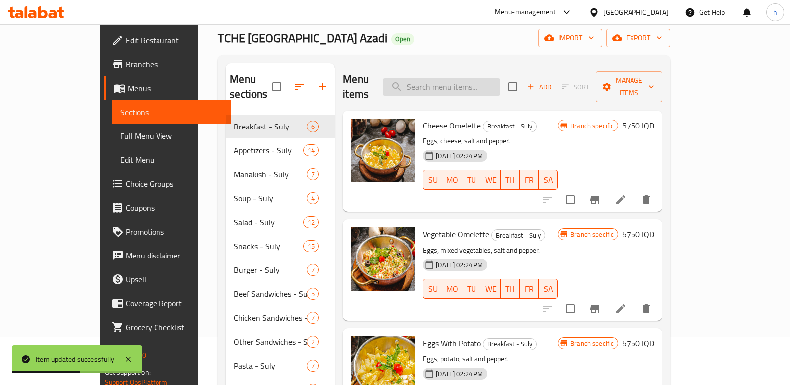
click at [500, 79] on input "search" at bounding box center [442, 86] width 118 height 17
paste input "كفته بالندورة"
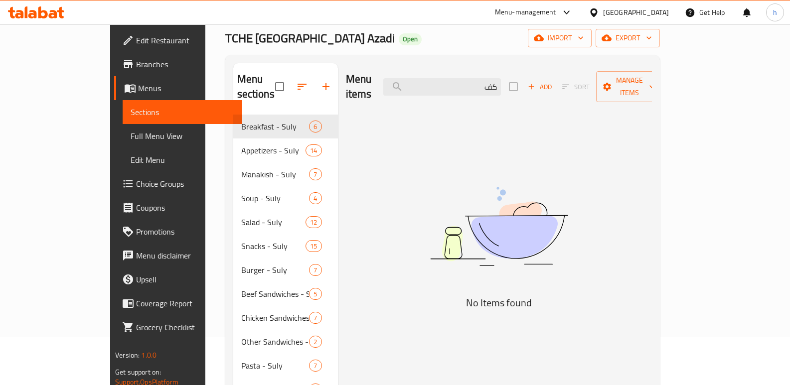
type input "ك"
type input "ک"
drag, startPoint x: 497, startPoint y: 78, endPoint x: 581, endPoint y: 86, distance: 84.1
click at [574, 86] on div "Menu items kuf Add Sort Manage items" at bounding box center [499, 86] width 306 height 47
paste input "Kofta with tomatoes"
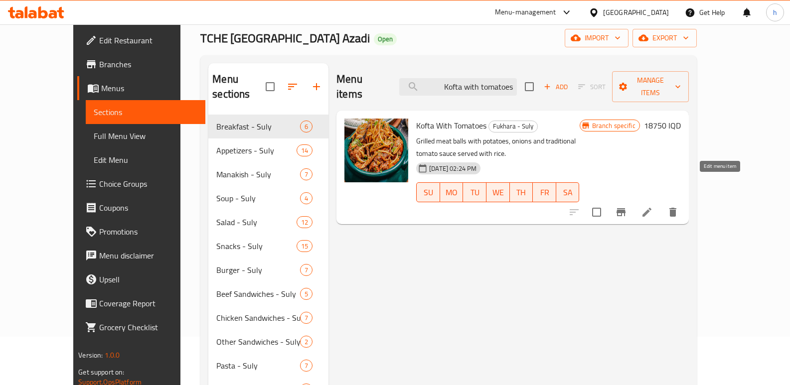
type input "Kofta with tomatoes"
click at [653, 206] on icon at bounding box center [647, 212] width 12 height 12
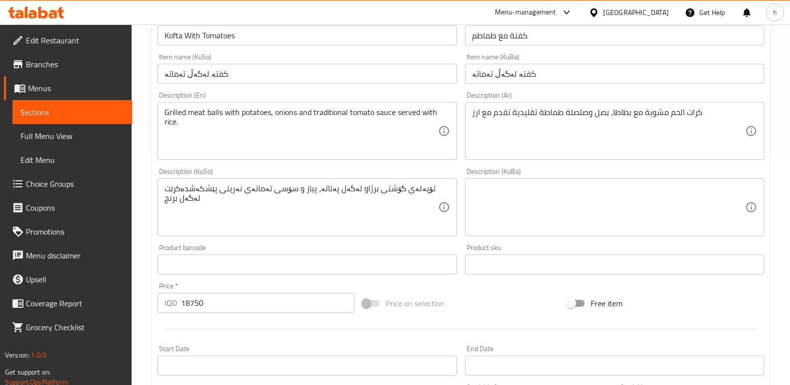
scroll to position [222, 0]
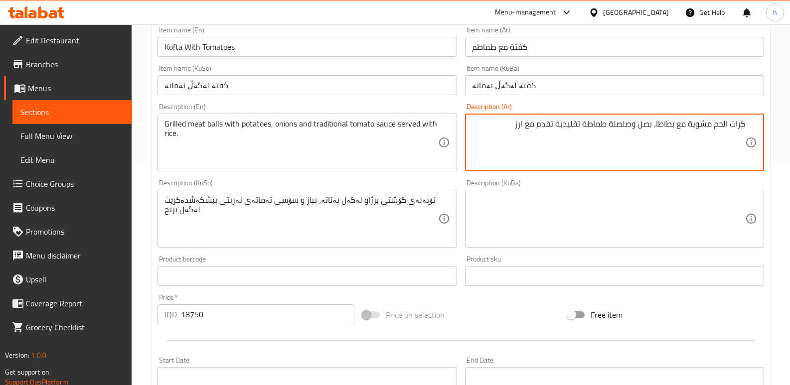
drag, startPoint x: 508, startPoint y: 126, endPoint x: 771, endPoint y: 122, distance: 263.1
click at [771, 122] on div "Home / Restaurants management / Menus / Sections / item / update Fukhara - Suly…" at bounding box center [461, 207] width 658 height 809
paste textarea "المشوية مع البطاطا والبصل وصلصلة الطماطة التقليدية تقدم مع ال"
click at [721, 125] on textarea "كرات الحم المشوية مع البطاطا والبصل وصلصلة الطماطة التقليدية تقدم مع الارز" at bounding box center [608, 142] width 273 height 47
click at [711, 127] on textarea "كرات حم المشوية مع البطاطا والبصل وصلصلة الطماطة التقليدية تقدم مع الارز" at bounding box center [608, 142] width 273 height 47
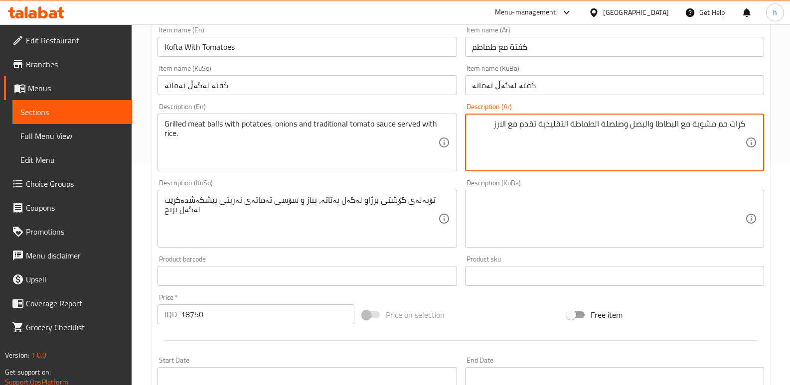
click at [675, 128] on textarea "كرات حم مشوية مع البطاطا والبصل وصلصلة الطماطة التقليدية تقدم مع الارز" at bounding box center [608, 142] width 273 height 47
click at [650, 127] on textarea "كرات حم مشوية مع بطاطا والبصل وصلصلة الطماطة التقليدية تقدم مع الارز" at bounding box center [608, 142] width 273 height 47
click at [725, 125] on textarea "كرات حم مشوية مع بطاطا، بصل، صلصلة طماطة تقليدية تقدم مع ارز" at bounding box center [608, 142] width 273 height 47
click at [638, 127] on textarea "كرات لحم مشوية مع بطاطا، بصل، صلصلة طماطة تقليدية تقدم مع ارز" at bounding box center [608, 142] width 273 height 47
drag, startPoint x: 514, startPoint y: 126, endPoint x: 755, endPoint y: 119, distance: 241.2
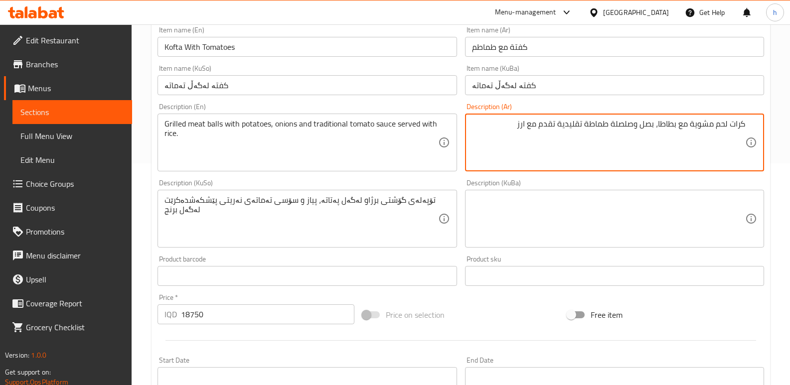
click at [755, 119] on div "كرات لحم مشوية مع بطاطا، بصل وصلصلة طماطة تقليدية تقدم مع ارز Description (Ar)" at bounding box center [614, 143] width 299 height 58
type textarea "كرات لحم مشوية مع بطاطا، بصل وصلصلة طماطة تقليدية تقدم مع ارز"
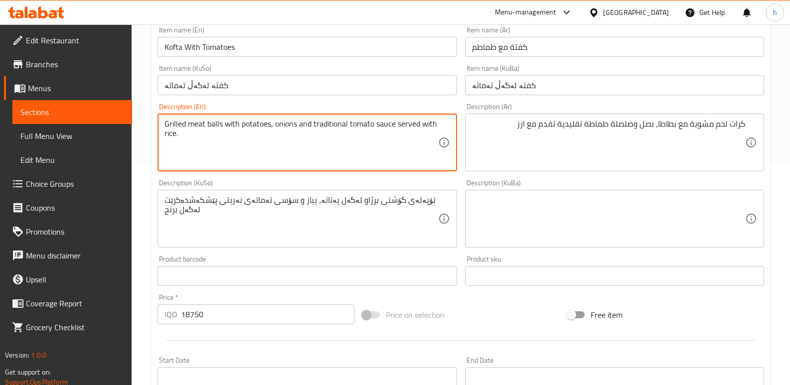
drag, startPoint x: 184, startPoint y: 137, endPoint x: 140, endPoint y: 131, distance: 44.7
click at [187, 133] on textarea "Grilled meat balls with potatoes, onions and traditional tomato sauce served wi…" at bounding box center [300, 142] width 273 height 47
drag, startPoint x: 184, startPoint y: 135, endPoint x: 146, endPoint y: 117, distance: 42.1
click at [146, 117] on div "Home / Restaurants management / Menus / Sections / item / update Fukhara - Suly…" at bounding box center [461, 207] width 658 height 809
paste textarea
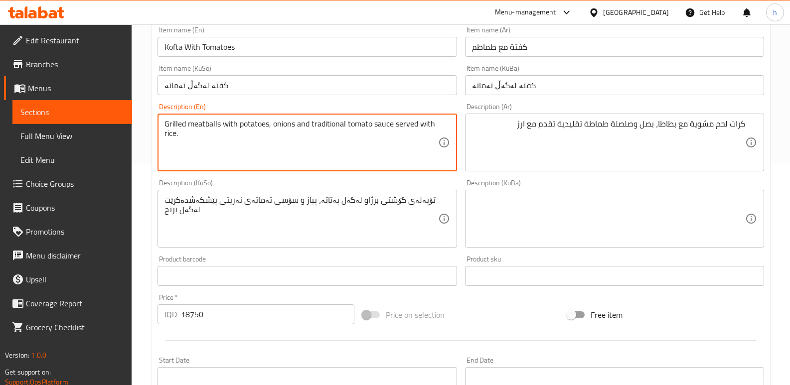
type textarea "Grilled meatballs with potatoes, onions and traditional tomato sauce served wit…"
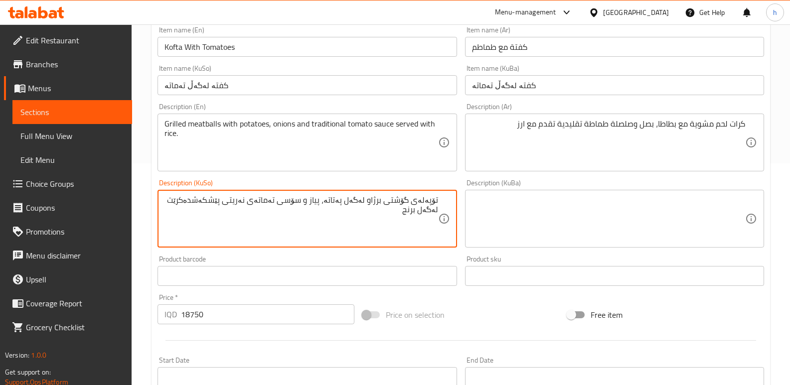
drag, startPoint x: 417, startPoint y: 214, endPoint x: 444, endPoint y: 200, distance: 30.7
click at [444, 200] on div "تۆپەلەی گۆشتی برژاو لەگەل پەتاتە، پیاز و سۆسی تەماتەی نەریتی پێشکەشدەکرێت لەگەل…" at bounding box center [306, 219] width 299 height 58
click at [588, 195] on textarea at bounding box center [608, 218] width 273 height 47
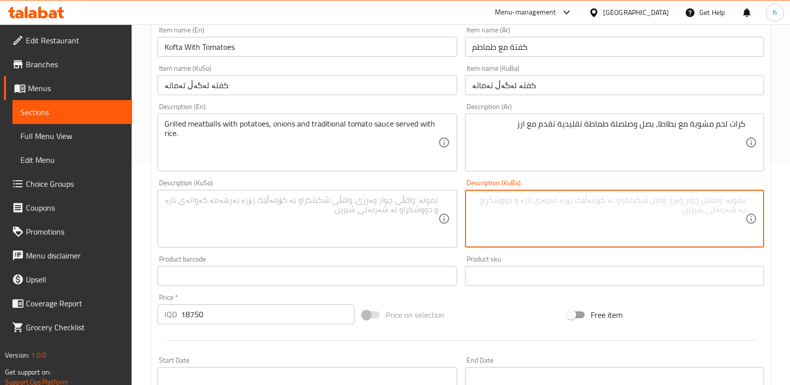
paste textarea "تۆپەلەی گۆشتی برژاو لەگەل پەتاتە، پیاز و سۆسی تەماتەی نەریتی پێشکەشدەکرێت لەگەل…"
type textarea "تۆپەلەی گۆشتی برژاو لەگەل پەتاتە، پیاز و سۆسی تەماتەی نەریتی پێشکەشدەکرێت لەگەل…"
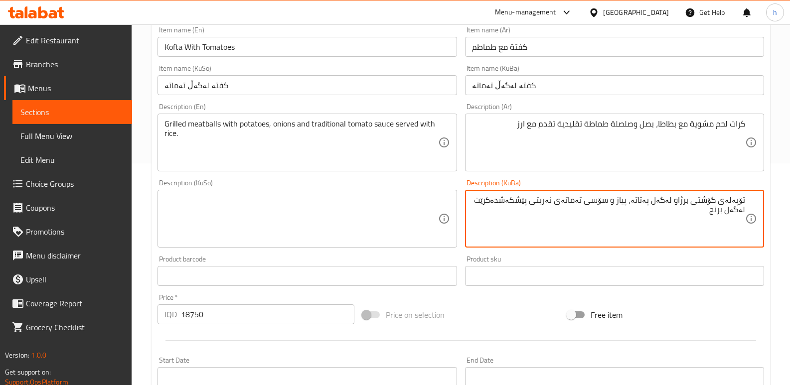
drag, startPoint x: 718, startPoint y: 215, endPoint x: 766, endPoint y: 194, distance: 51.8
click at [766, 194] on div "Description (KuBa) تۆپەلەی گۆشتی برژاو لەگەل پەتاتە، پیاز و سۆسی تەماتەی نەریتی…" at bounding box center [614, 213] width 307 height 76
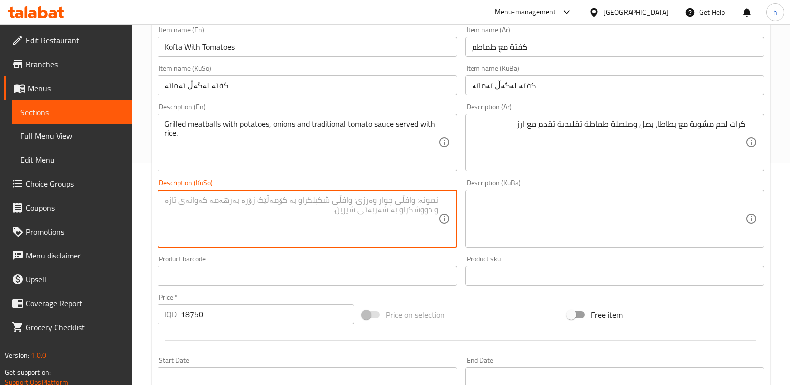
click at [411, 212] on textarea at bounding box center [300, 218] width 273 height 47
paste textarea "تۆپەلەی گۆشتی برژاو لەگەل پەتاتە، پیاز و سۆسی تەماتەی نەریتی پێشکەشدەکرێت لەگەل…"
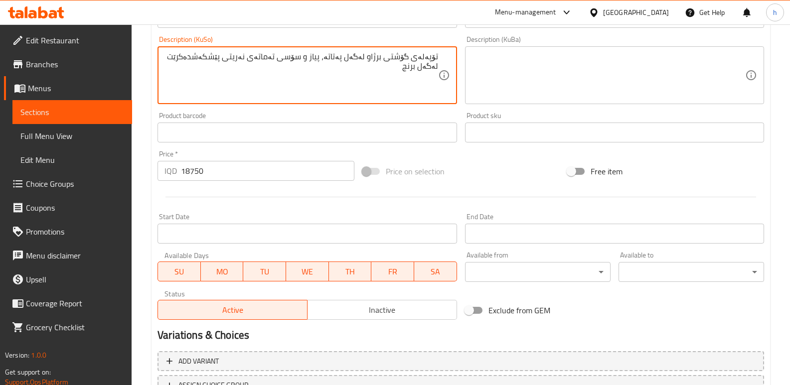
scroll to position [448, 0]
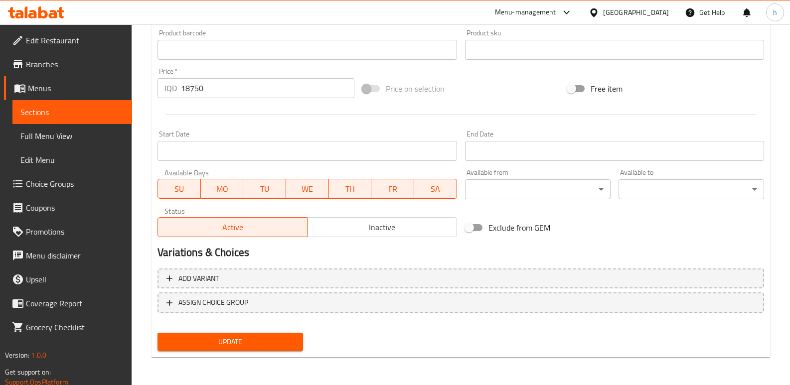
type textarea "تۆپەلەی گۆشتی برژاو لەگەل پەتاتە، پیاز و سۆسی تەماتەی نەریتی پێشکەشدەکرێت لەگەل…"
click at [284, 341] on span "Update" at bounding box center [230, 342] width 130 height 12
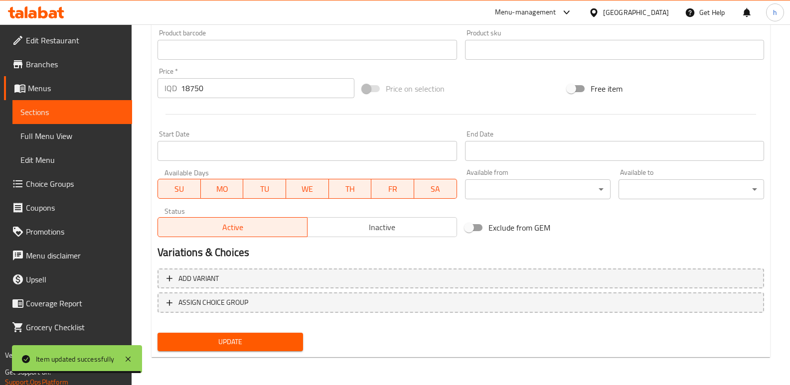
click at [88, 111] on span "Sections" at bounding box center [72, 112] width 104 height 12
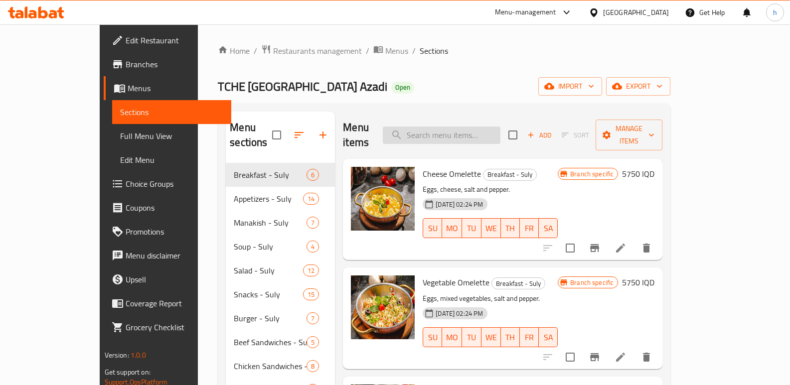
click at [463, 127] on input "search" at bounding box center [442, 135] width 118 height 17
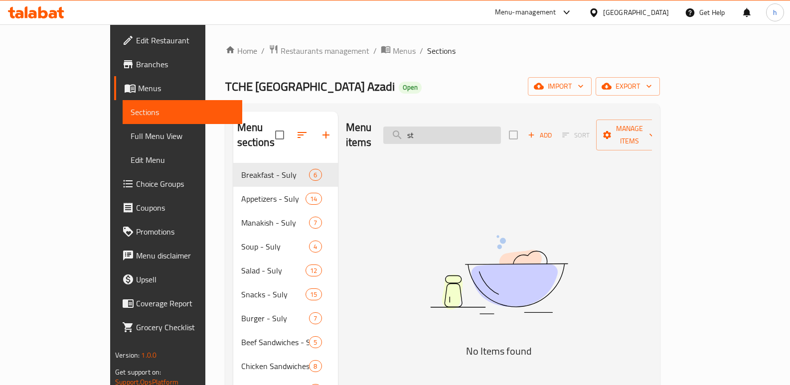
type input "s"
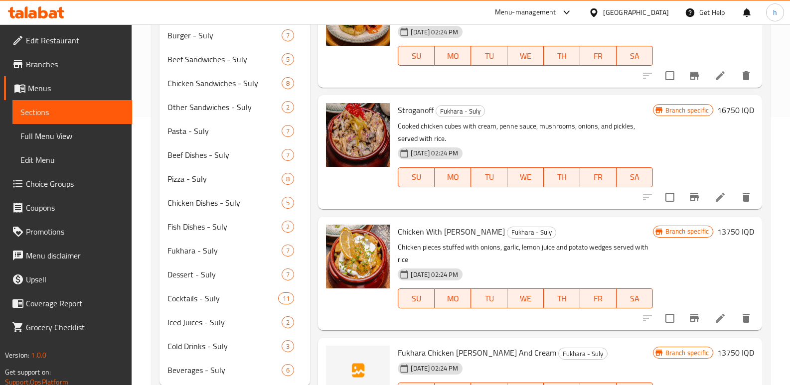
scroll to position [3563, 0]
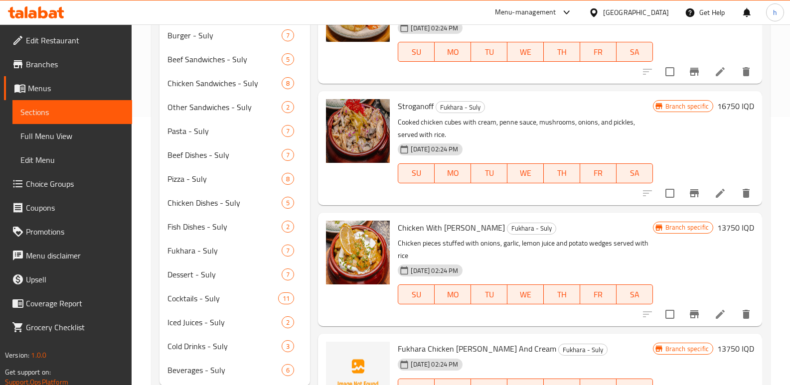
click at [415, 114] on span "Stroganoff" at bounding box center [416, 106] width 36 height 15
copy span "Stroganoff"
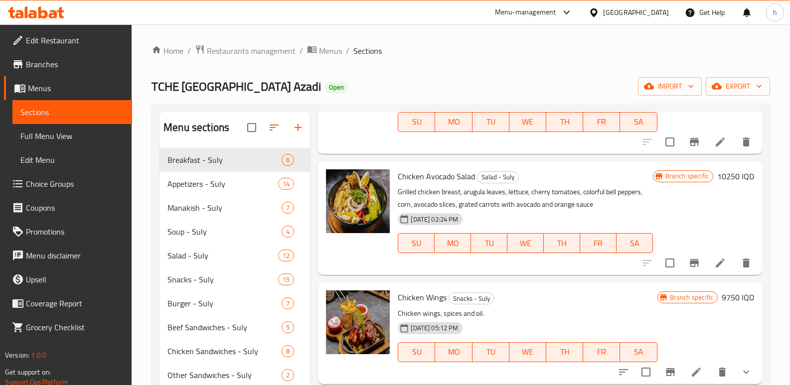
scroll to position [0, 0]
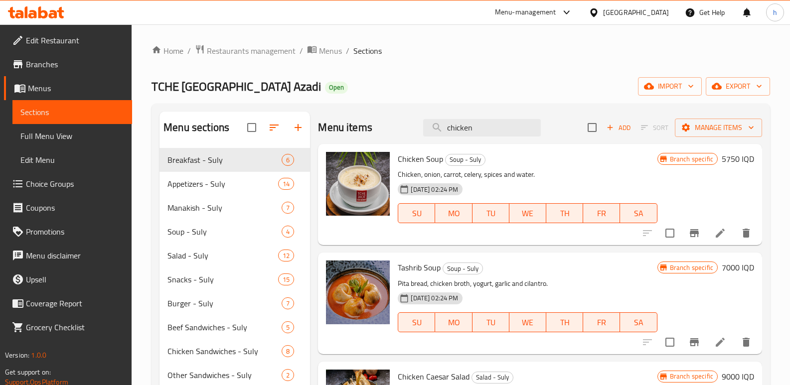
drag, startPoint x: 485, startPoint y: 135, endPoint x: 348, endPoint y: 119, distance: 137.9
click at [372, 120] on div "Menu items chicken Add Sort Manage items" at bounding box center [540, 128] width 444 height 32
paste input "Stroganoff"
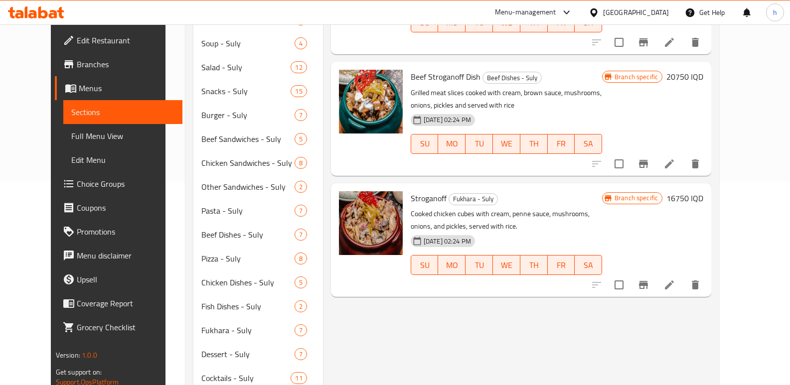
scroll to position [216, 0]
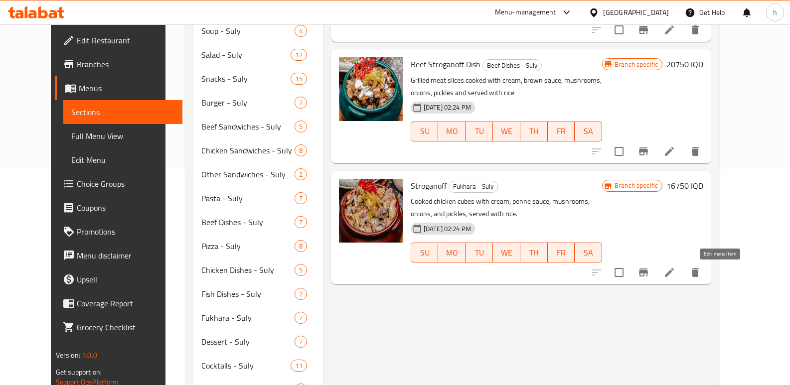
type input "Stroganoff"
click at [674, 275] on icon at bounding box center [669, 272] width 9 height 9
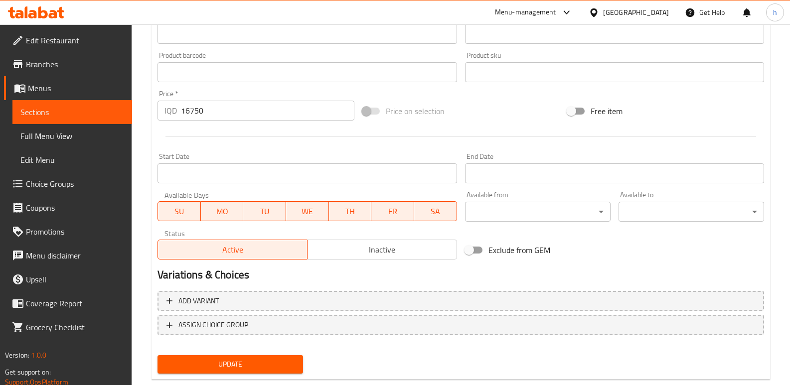
scroll to position [444, 0]
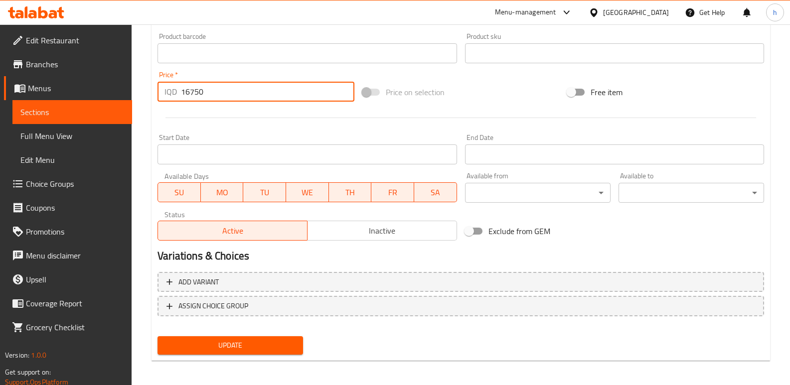
drag, startPoint x: 220, startPoint y: 90, endPoint x: 79, endPoint y: 74, distance: 141.9
paste input "5"
type input "15750"
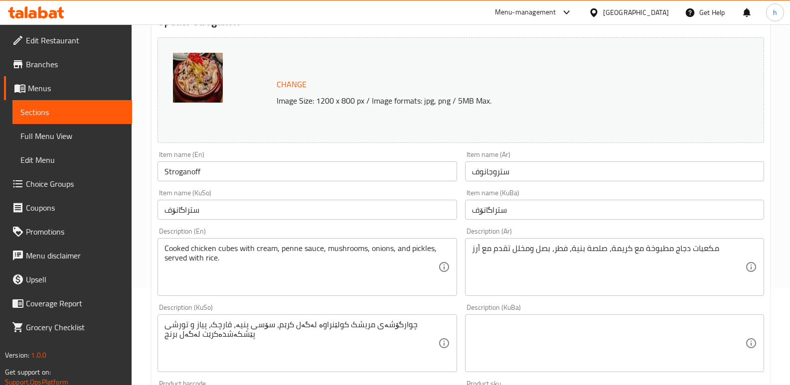
scroll to position [87, 0]
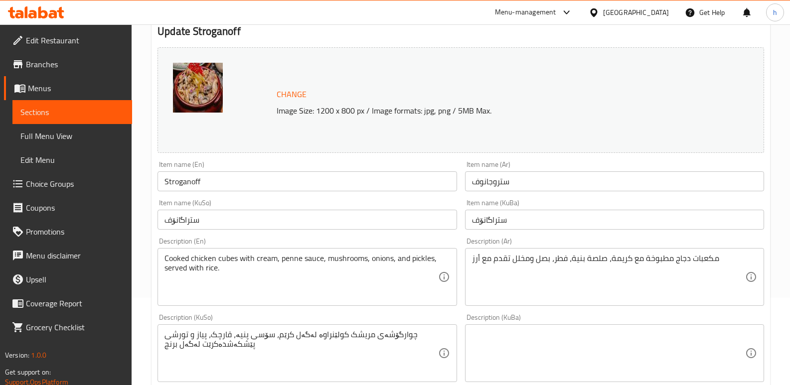
click at [606, 182] on input "ستروجانوف" at bounding box center [614, 181] width 299 height 20
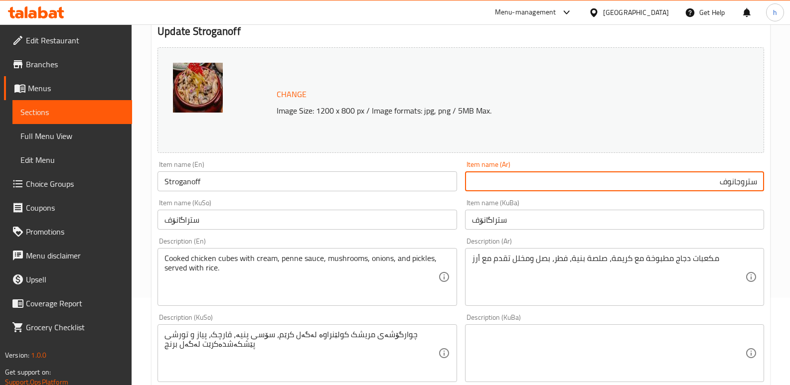
drag, startPoint x: 652, startPoint y: 184, endPoint x: 791, endPoint y: 182, distance: 139.0
click at [790, 182] on html "​ Menu-management [GEOGRAPHIC_DATA] Get Help h Edit Restaurant Branches Menus S…" at bounding box center [395, 105] width 790 height 385
paste input "سترغانوف دجاج"
type input "سترغانوف دجاج"
click at [521, 220] on input "ستراگانۆف" at bounding box center [614, 220] width 299 height 20
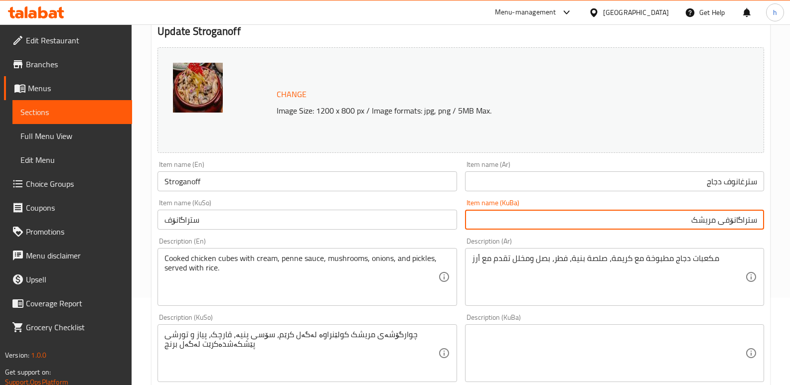
type input "ستراگانۆفی مریشک"
drag, startPoint x: 212, startPoint y: 225, endPoint x: 35, endPoint y: 222, distance: 176.4
click at [35, 222] on div "Edit Restaurant Branches Menus Sections Full Menu View Edit Menu Choice Groups …" at bounding box center [395, 341] width 790 height 809
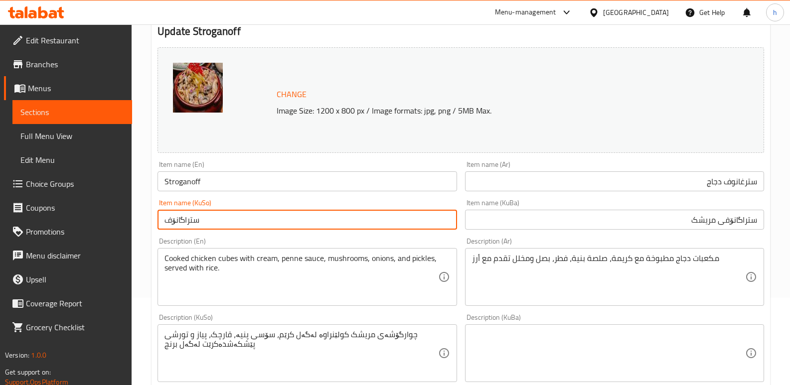
paste input "ی مریشک"
type input "ستراگانۆفی مریشک"
click at [163, 183] on input "Stroganoff" at bounding box center [306, 181] width 299 height 20
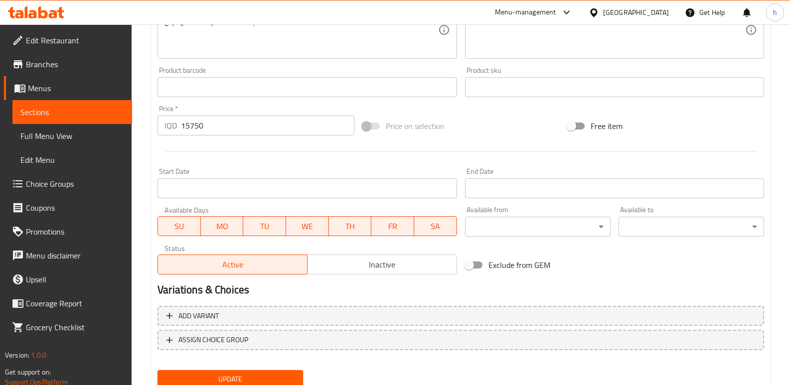
scroll to position [448, 0]
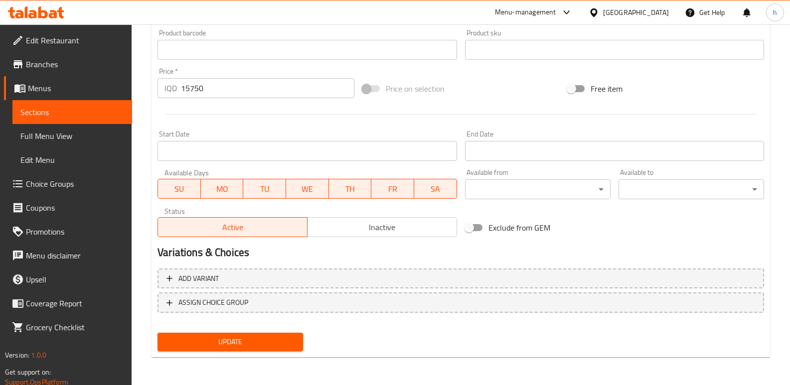
type input "Chicken Stroganoff"
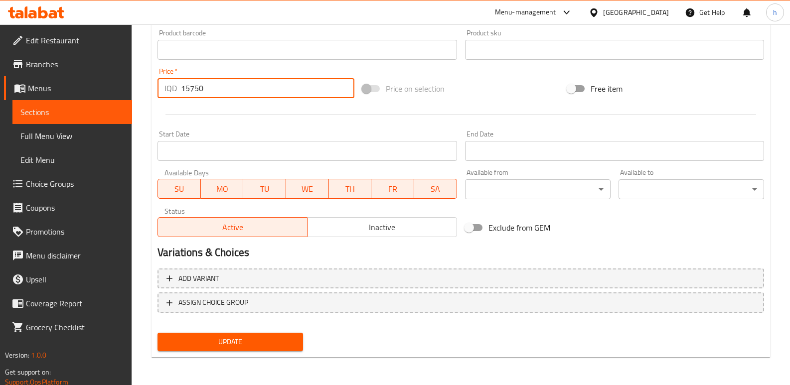
drag, startPoint x: 213, startPoint y: 89, endPoint x: 154, endPoint y: 95, distance: 59.1
click at [154, 95] on div "Price   * IQD 15750 Price *" at bounding box center [255, 83] width 205 height 38
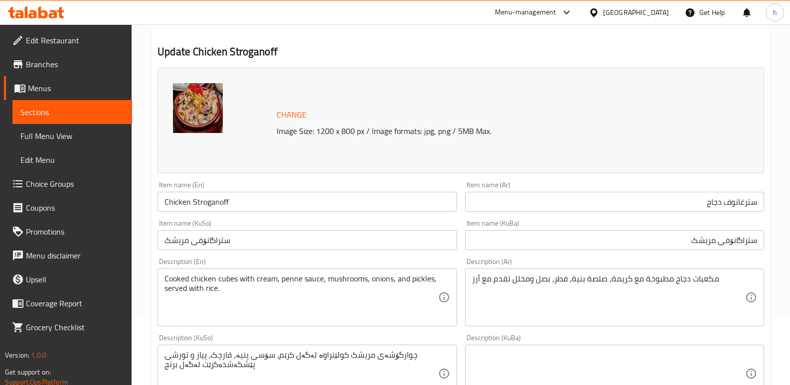
scroll to position [60, 0]
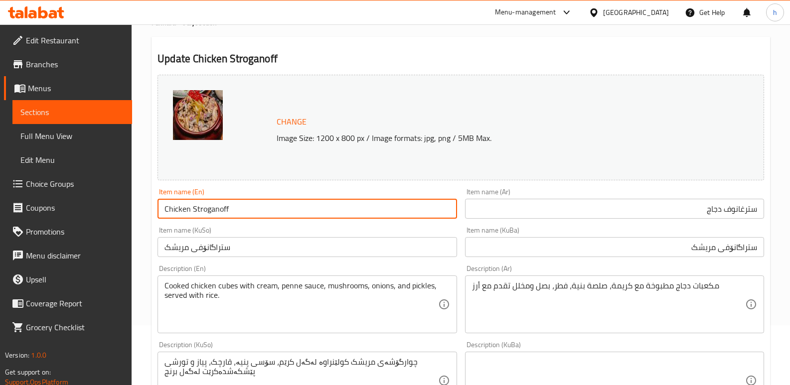
drag, startPoint x: 230, startPoint y: 205, endPoint x: 120, endPoint y: 225, distance: 112.4
click at [120, 225] on div "Edit Restaurant Branches Menus Sections Full Menu View Edit Menu Choice Groups …" at bounding box center [395, 369] width 790 height 809
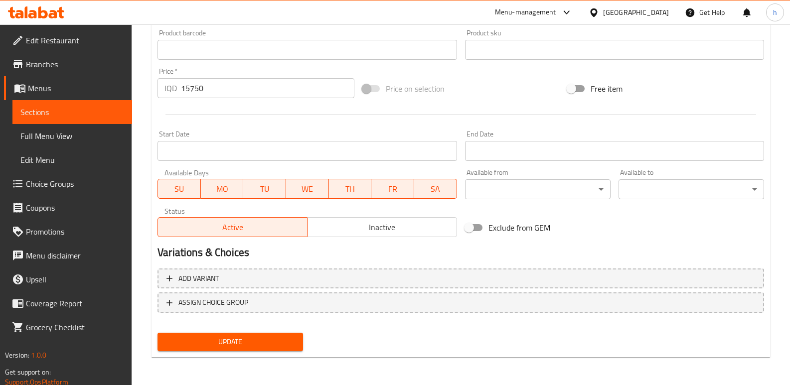
click at [275, 344] on span "Update" at bounding box center [230, 342] width 130 height 12
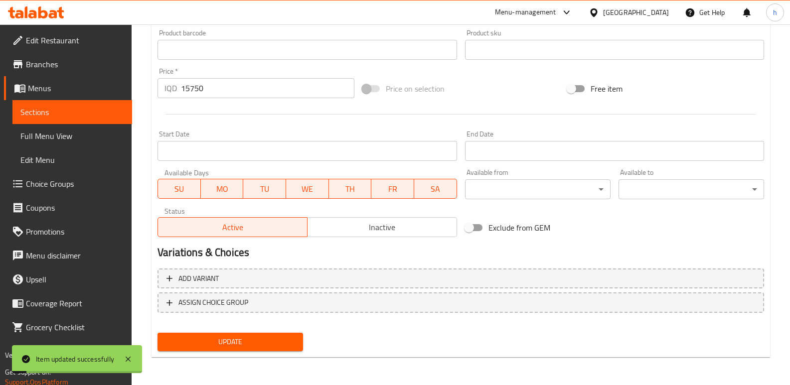
click at [102, 112] on span "Sections" at bounding box center [72, 112] width 104 height 12
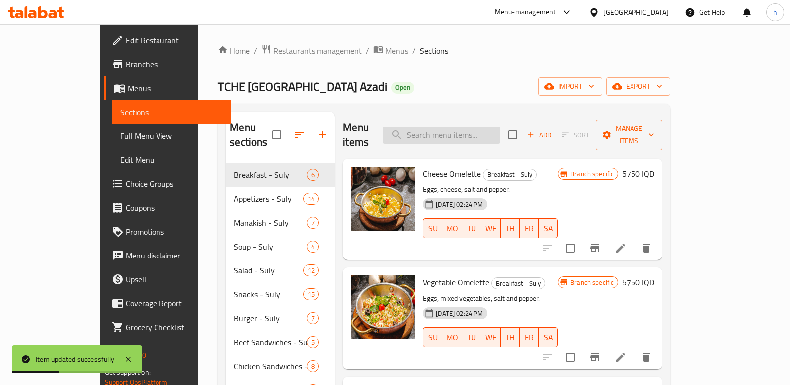
click at [494, 127] on input "search" at bounding box center [442, 135] width 118 height 17
paste input "Chicken Stroganoff"
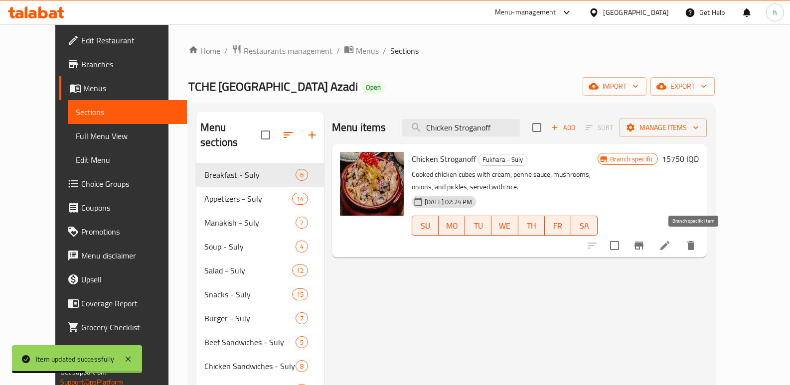
type input "Chicken Stroganoff"
click at [651, 247] on button "Branch-specific-item" at bounding box center [639, 246] width 24 height 24
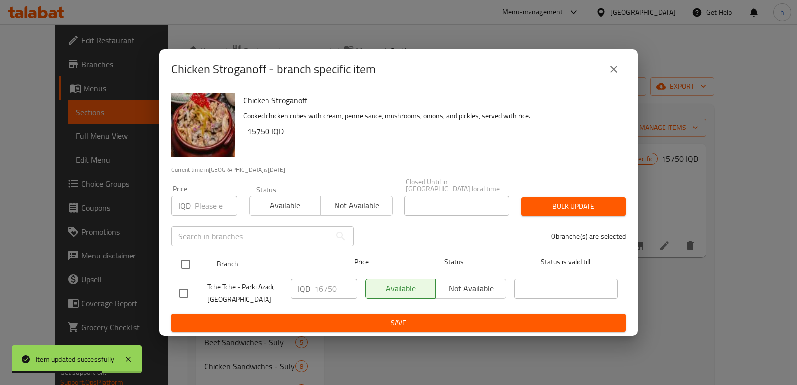
click at [188, 256] on input "checkbox" at bounding box center [185, 264] width 21 height 21
checkbox input "true"
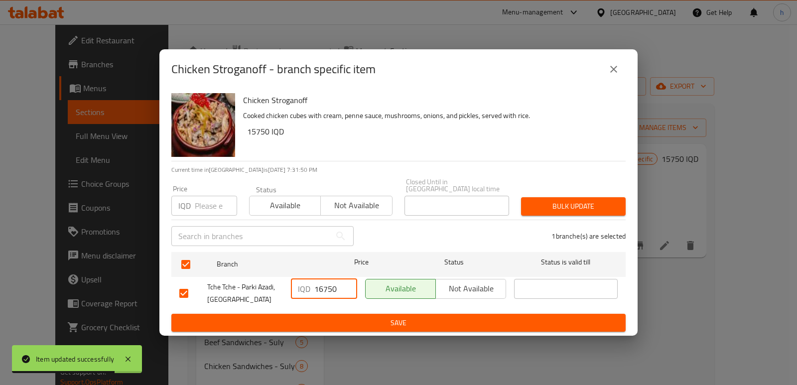
drag, startPoint x: 340, startPoint y: 288, endPoint x: 270, endPoint y: 289, distance: 70.3
click at [270, 289] on div "Tche Tche - Parki Azadi, [GEOGRAPHIC_DATA] IQD 16750 ​ Available Not available ​" at bounding box center [398, 293] width 446 height 37
paste input "5"
type input "15750"
click at [359, 318] on span "Save" at bounding box center [398, 323] width 438 height 12
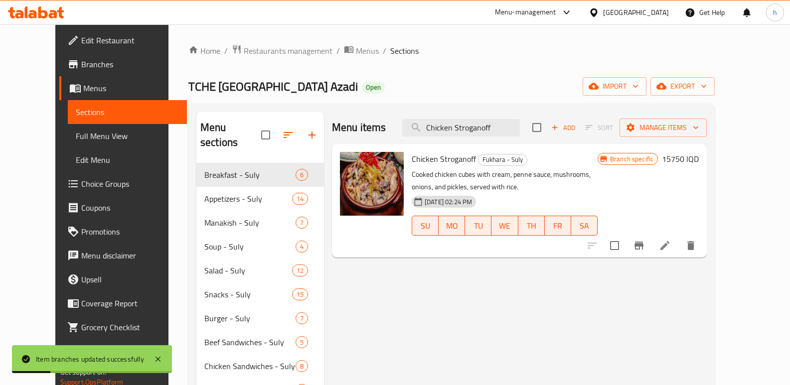
drag, startPoint x: 523, startPoint y: 129, endPoint x: 328, endPoint y: 134, distance: 195.4
click at [368, 134] on div "Menu items Chicken Stroganoff Add Sort Manage items" at bounding box center [519, 128] width 375 height 32
paste input "دجاج مطفى بالليمون"
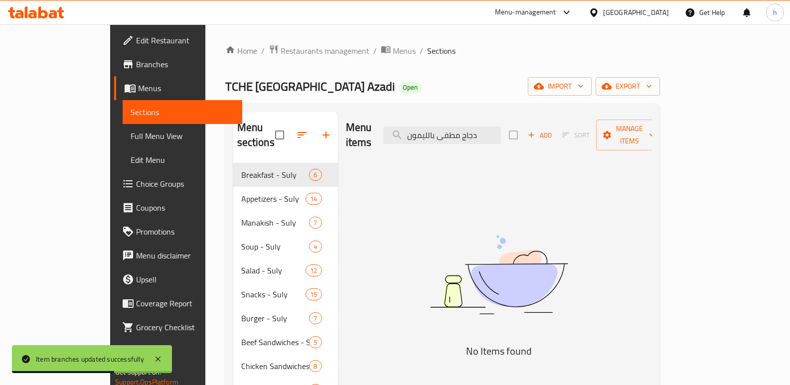
drag, startPoint x: 526, startPoint y: 124, endPoint x: 261, endPoint y: 122, distance: 265.1
click at [273, 126] on div "Menu sections Breakfast - Suly 6 Appetizers - Suly 14 Manakish - [GEOGRAPHIC_DA…" at bounding box center [442, 391] width 419 height 558
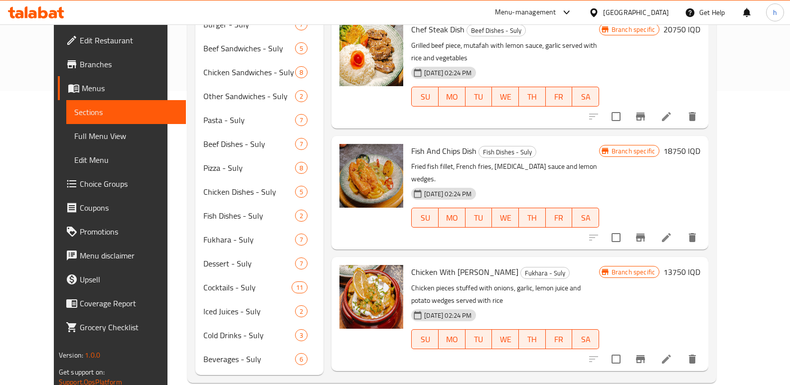
scroll to position [1188, 0]
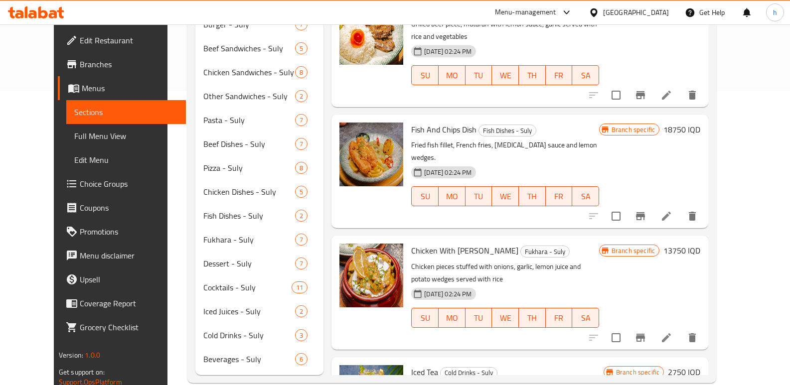
type input "lemon"
click at [680, 329] on li at bounding box center [666, 338] width 28 height 18
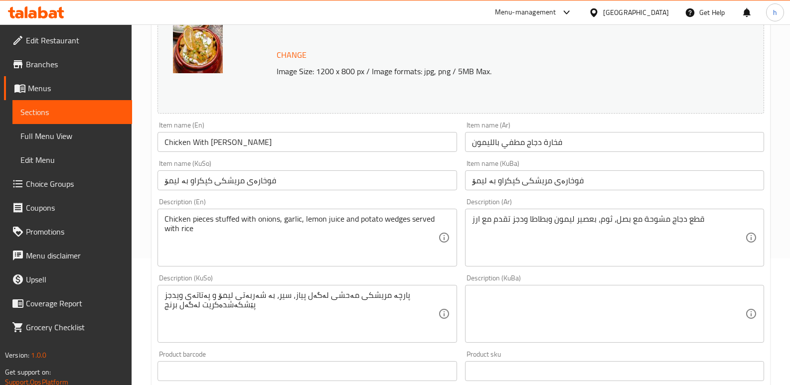
scroll to position [128, 0]
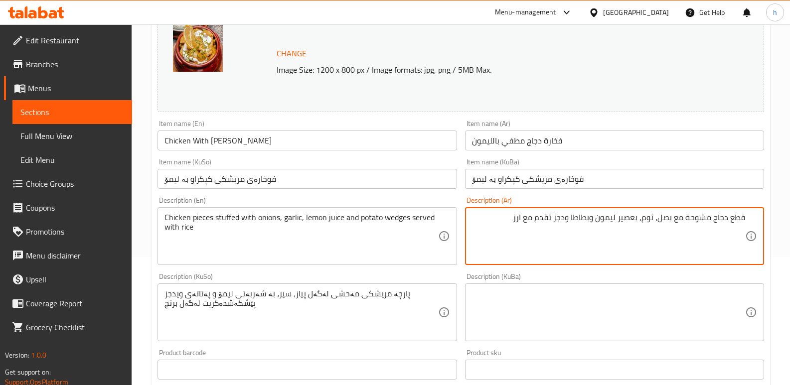
click at [491, 224] on textarea "قطع دجاج مشوحة مع بصل، ثوم، بعصير ليمون وبطاطا ودجز تقدم مع ارز" at bounding box center [608, 236] width 273 height 47
paste textarea "قطع دجاج مشوحة مع البصل والثوم ومطفئ بعصير الليمون و بطاطا ودجز وتقدم مع الارز"
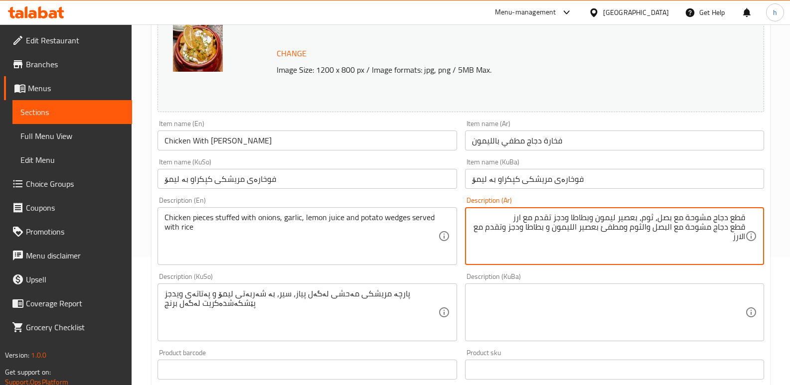
drag, startPoint x: 729, startPoint y: 240, endPoint x: 773, endPoint y: 214, distance: 50.2
click at [773, 214] on div "Home / Restaurants management / Menus / Sections / item / update Fukhara - Suly…" at bounding box center [461, 300] width 658 height 809
paste textarea "اضافة"
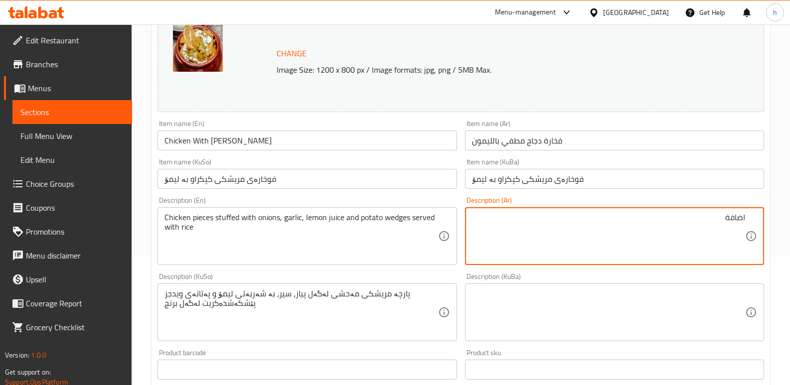
drag, startPoint x: 721, startPoint y: 222, endPoint x: 771, endPoint y: 222, distance: 50.3
click at [770, 223] on div "Home / Restaurants management / Menus / Sections / item / update Fukhara - Suly…" at bounding box center [461, 300] width 658 height 809
paste textarea "قطع دجاج مشوحة مع البصل والثوم ومطفئ بعصير الليمون و بطاطا ودجز وتقدم مع الارز"
click at [667, 217] on textarea "قطع دجاج مشوحة مع البصل والثوم ومطفئ بعصير الليمون و بطاطا ودجز وتقدم مع الارز" at bounding box center [608, 236] width 273 height 47
click at [493, 218] on textarea "قطع دجاج مشوحة مع بصل، ثوم، مطفئ بعصير ليمون، بطاطا ودجز وتقدم مع الارز" at bounding box center [608, 236] width 273 height 47
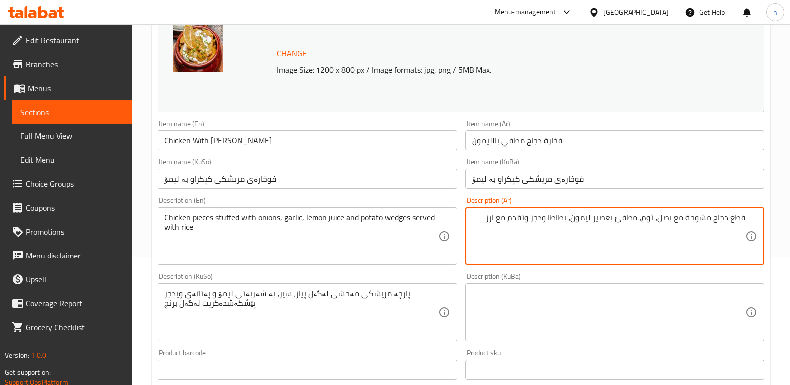
drag, startPoint x: 506, startPoint y: 219, endPoint x: 778, endPoint y: 216, distance: 272.0
click at [778, 216] on div "Home / Restaurants management / Menus / Sections / item / update Fukhara - Suly…" at bounding box center [461, 300] width 658 height 809
type textarea "قطع دجاج مشوحة مع بصل، ثوم، مطفئ بعصير ليمون، بطاطا ودجز وتقدم مع ارز"
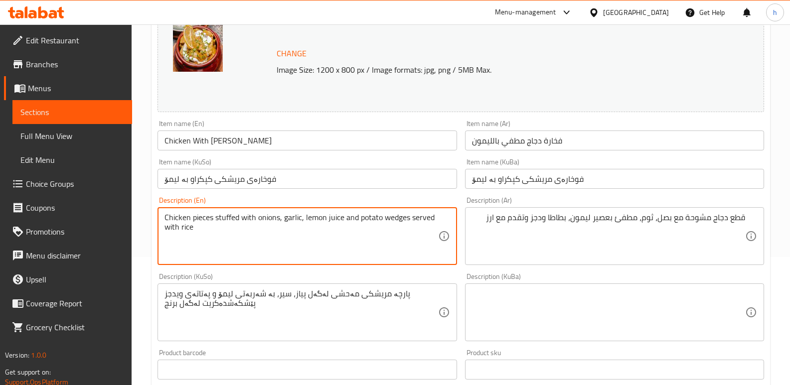
drag, startPoint x: 201, startPoint y: 230, endPoint x: 106, endPoint y: 202, distance: 99.6
paste textarea "Grilled chicken pieces with onions, garlic, lemon juice, potato wedges and"
type textarea "Grilled chicken pieces with onions, garlic, lemon juice, potato wedges and serv…"
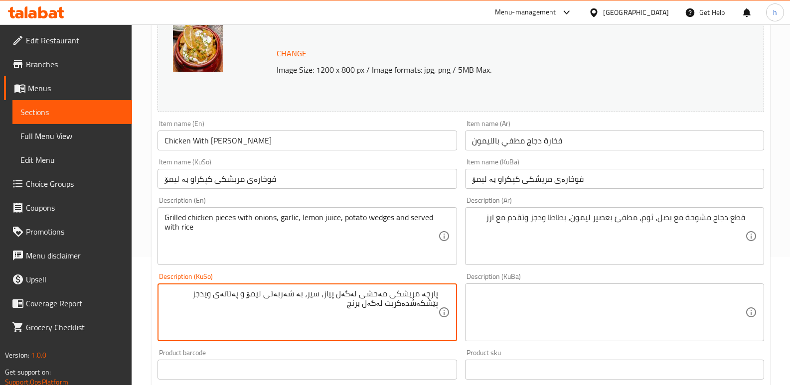
drag, startPoint x: 348, startPoint y: 308, endPoint x: 450, endPoint y: 290, distance: 103.2
click at [450, 290] on div "پارچە مریشکی مەحشی لەگەل پیاز، سیر، بە شەربەتی لیمۆ و پەتاتەی ویدجز پێشکەشدەکری…" at bounding box center [306, 312] width 299 height 58
paste textarea "کبابی لەگەڵ پیاز و سیر و ئاوی لیمۆ و چەقۆی پەتاتە و لەگەڵ برنج پێشکەش دەکرێت"
click at [385, 297] on textarea "پارچە مریشکی کبابی لەگەڵ پیاز و سیر و ئاوی لیمۆ و چەقۆی پەتاتە و لەگەڵ برنج پێش…" at bounding box center [300, 312] width 273 height 47
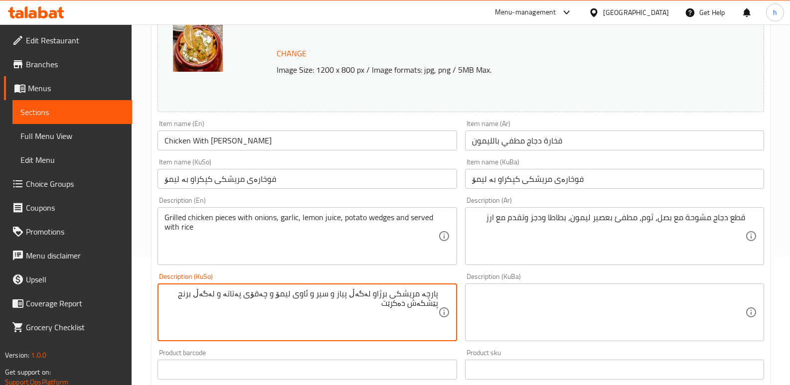
click at [340, 295] on textarea "پارچە مریشکی برژاو لەگەڵ پیاز و سیر و ئاوی لیمۆ و چەقۆی پەتاتە و لەگەڵ برنج پێش…" at bounding box center [300, 312] width 273 height 47
click at [319, 299] on textarea "پارچە مریشکی برژاو لەگەڵ پیاز، سیر، ئاوی لیمۆ و چەقۆی پەتاتە و لەگەڵ برنج پێشکە…" at bounding box center [300, 312] width 273 height 47
click at [277, 296] on textarea "پارچە مریشکی برژاو لەگەڵ پیاز، سیر، شەربەتی لیمۆ و چەقۆی پەتاتە و لەگەڵ برنج پێ…" at bounding box center [300, 312] width 273 height 47
click at [268, 292] on textarea "پارچە مریشکی برژاو لەگەڵ پیاز، سیر، شەربەتی لیمۆ، چەقۆی پەتاتە و لەگەڵ برنج پێش…" at bounding box center [300, 312] width 273 height 47
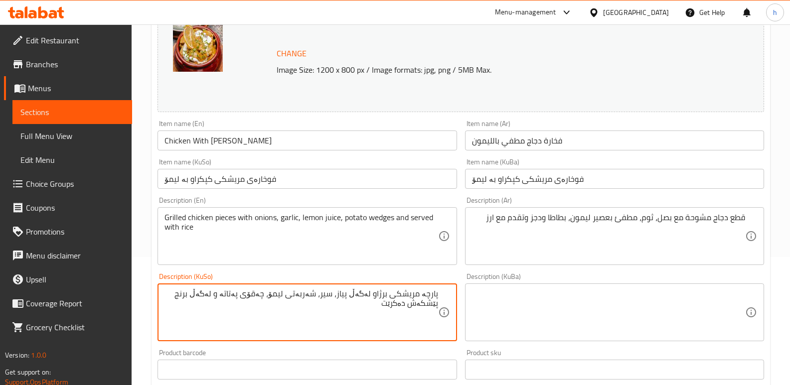
click at [268, 292] on textarea "پارچە مریشکی برژاو لەگەڵ پیاز، سیر، شەربەتی لیمۆ، چەقۆی پەتاتە و لەگەڵ برنج پێش…" at bounding box center [300, 312] width 273 height 47
click at [261, 296] on textarea "پارچە مریشکی برژاو لەگەڵ پیاز، سیر، شەربەتی لیمۆ، پەتاتە و لەگەڵ برنج پێشکەش دە…" at bounding box center [300, 312] width 273 height 47
drag, startPoint x: 383, startPoint y: 303, endPoint x: 442, endPoint y: 303, distance: 58.8
click at [442, 303] on div "پارچە مریشکی برژاو لەگەڵ پیاز، سیر، شەربەتی لیمۆ، پەتاتەی ویدجز و لەگەڵ برنج پێ…" at bounding box center [306, 312] width 299 height 58
click at [225, 292] on textarea "پارچە مریشکی برژاو لەگەڵ پیاز، سیر، شەربەتی لیمۆ، پەتاتەی ویدجز و لەگەڵ برنج" at bounding box center [300, 312] width 273 height 47
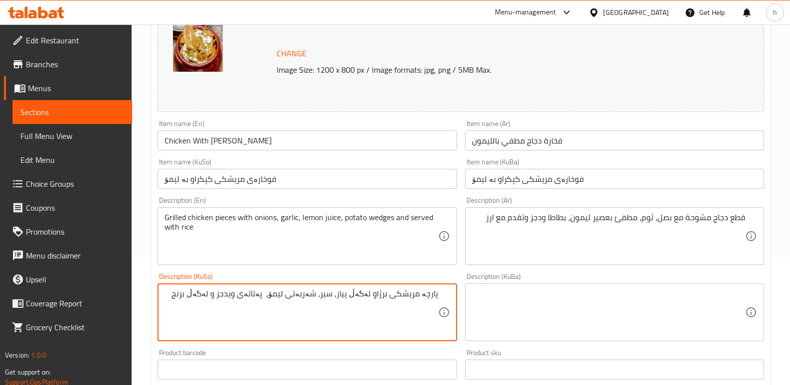
paste textarea "ێشکەش دەکرێت"
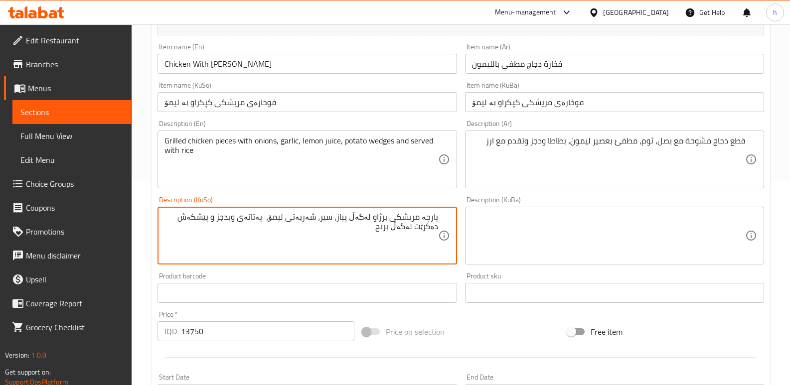
scroll to position [448, 0]
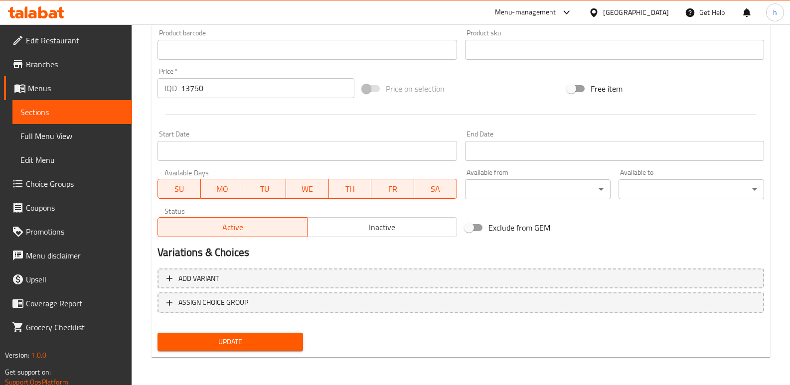
type textarea "پارچە مریشکی برژاو لەگەڵ پیاز، سیر، شەربەتی لیمۆ، پەتاتەی ویدجز و پێشکەش دەکرێت…"
click at [288, 342] on span "Update" at bounding box center [230, 342] width 130 height 12
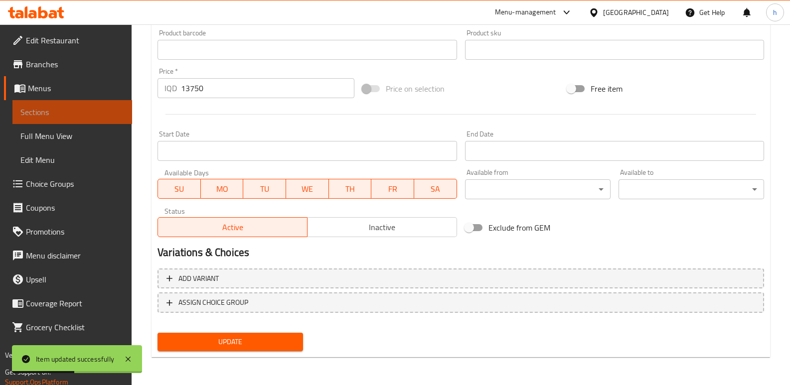
click at [79, 111] on span "Sections" at bounding box center [72, 112] width 104 height 12
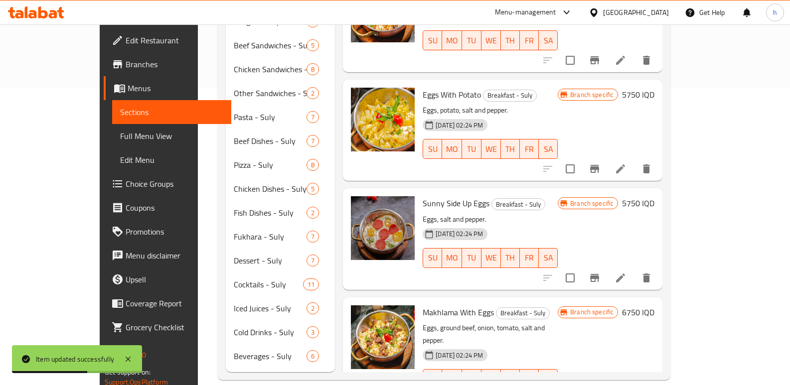
scroll to position [34, 0]
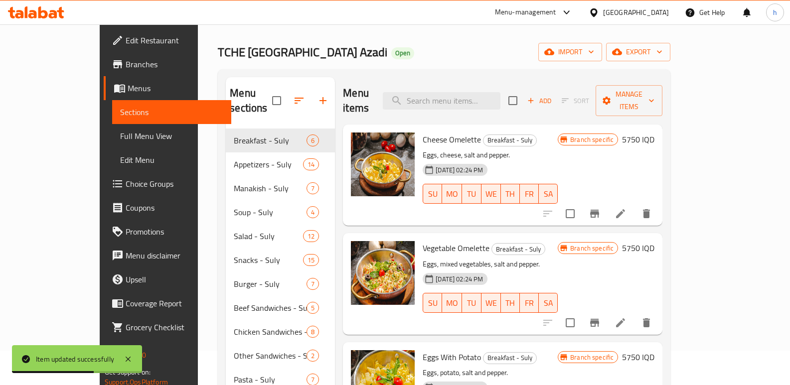
click at [521, 81] on div "Menu items Add Sort Manage items" at bounding box center [502, 100] width 319 height 47
click at [500, 98] on input "search" at bounding box center [442, 100] width 118 height 17
paste input "فخارة فريكة بالدجاج"
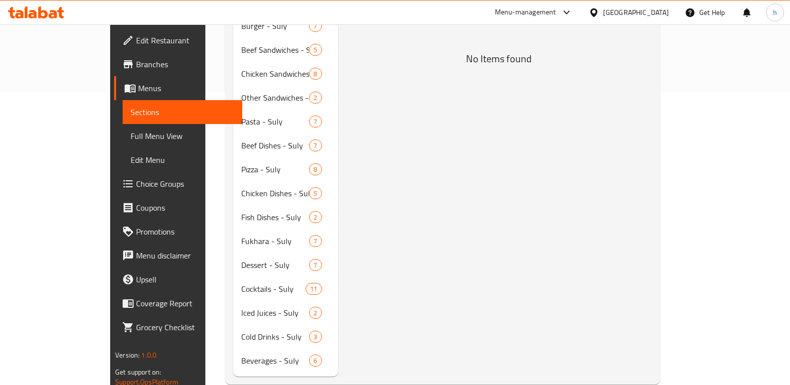
scroll to position [297, 0]
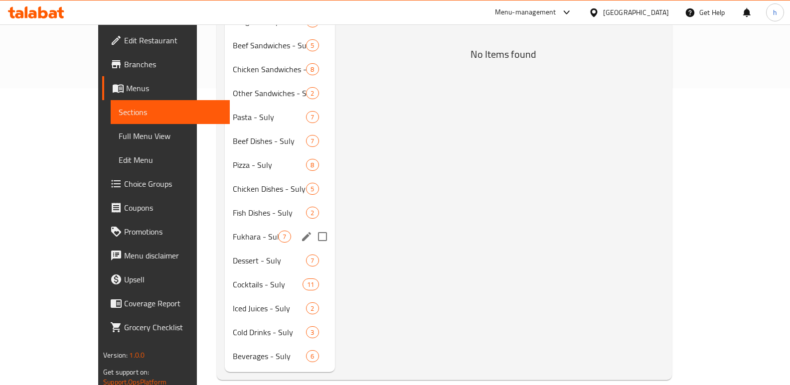
click at [233, 231] on span "Fukhara - Suly" at bounding box center [255, 237] width 45 height 12
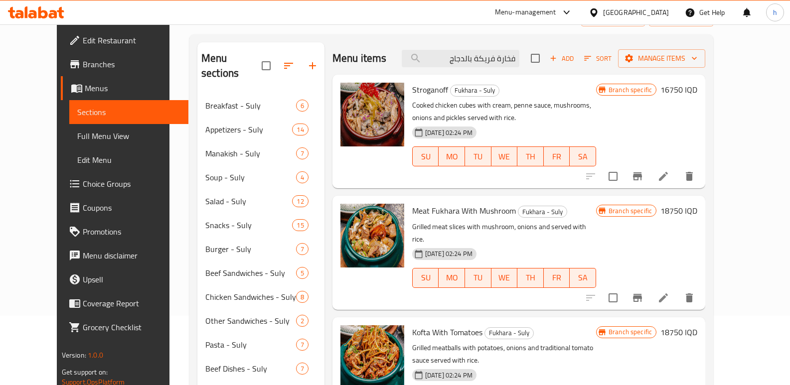
scroll to position [68, 0]
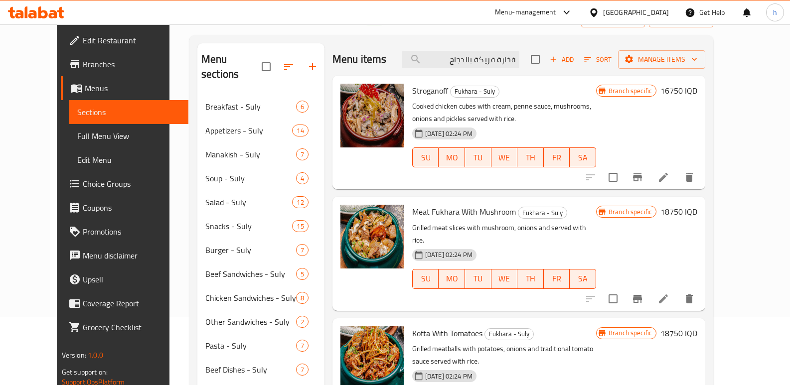
drag, startPoint x: 457, startPoint y: 59, endPoint x: 580, endPoint y: 63, distance: 123.1
click at [580, 63] on div "Menu items فخارة فريكة بالدجاج Add Sort Manage items" at bounding box center [518, 59] width 373 height 32
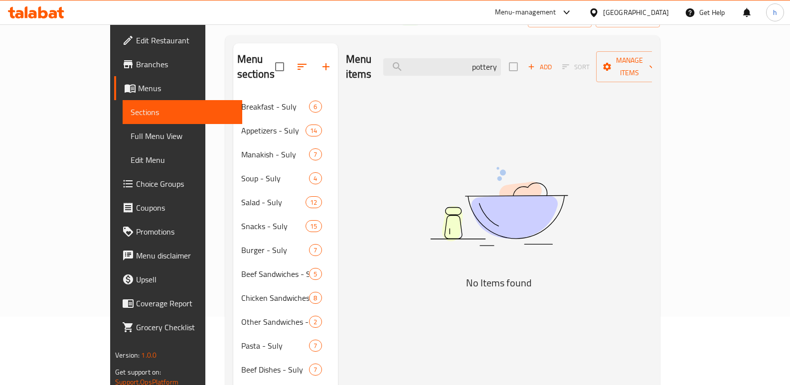
drag, startPoint x: 501, startPoint y: 57, endPoint x: 548, endPoint y: 62, distance: 47.0
click at [548, 62] on div "Menu items pottery Add Sort Manage items" at bounding box center [499, 66] width 306 height 47
paste input "فخارة فريكة بالدجاج"
drag, startPoint x: 517, startPoint y: 60, endPoint x: 549, endPoint y: 60, distance: 32.4
click at [549, 60] on div "Menu items فخارة فريكة بالدجاج Add Sort Manage items" at bounding box center [499, 66] width 306 height 47
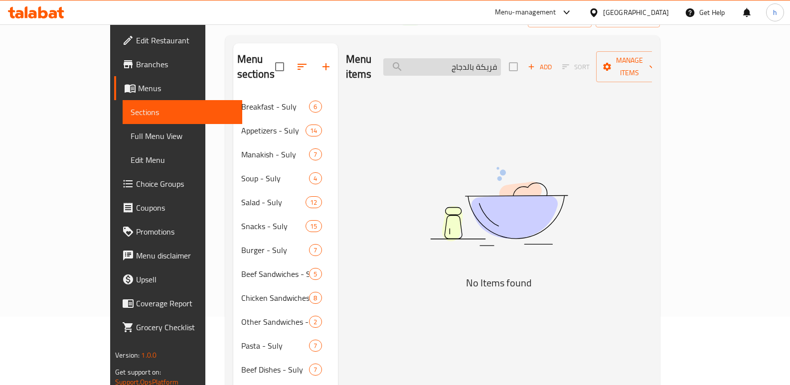
drag, startPoint x: 488, startPoint y: 63, endPoint x: 515, endPoint y: 56, distance: 27.3
click at [501, 58] on input "فريكة بالدجاج" at bounding box center [442, 66] width 118 height 17
type input "ف"
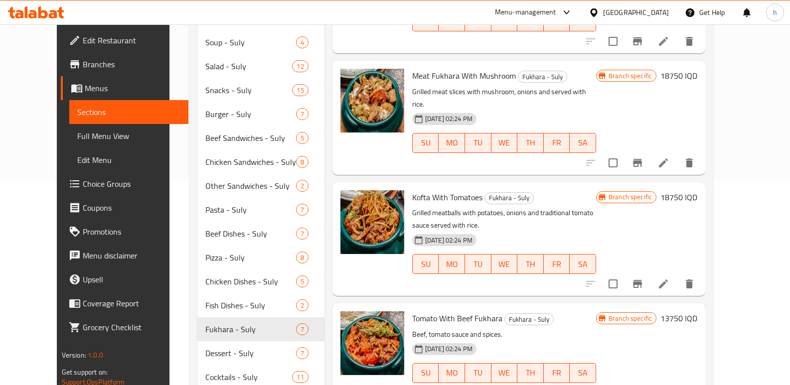
scroll to position [220, 0]
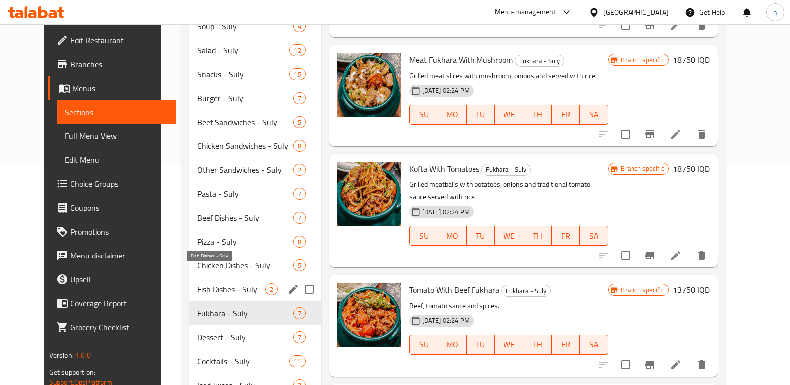
click at [209, 283] on span "Fish Dishes - Suly" at bounding box center [231, 289] width 68 height 12
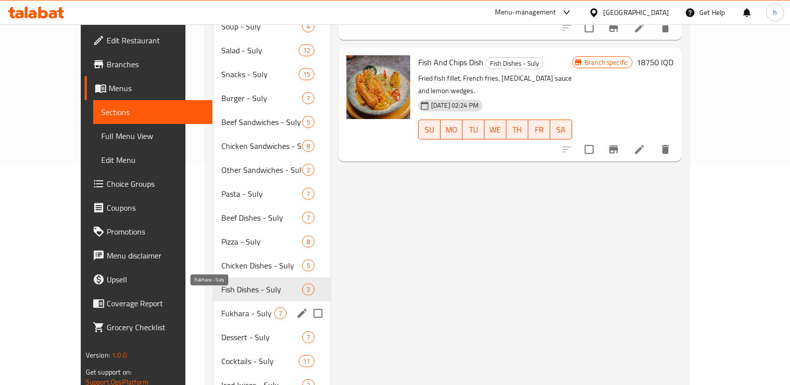
click at [221, 307] on span "Fukhara - Suly" at bounding box center [247, 313] width 53 height 12
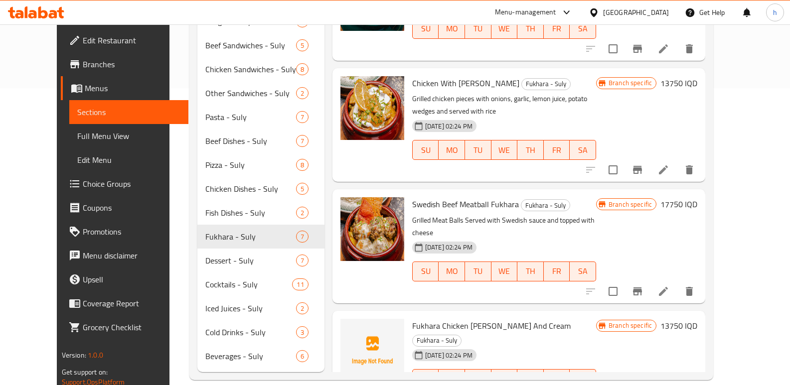
scroll to position [254, 0]
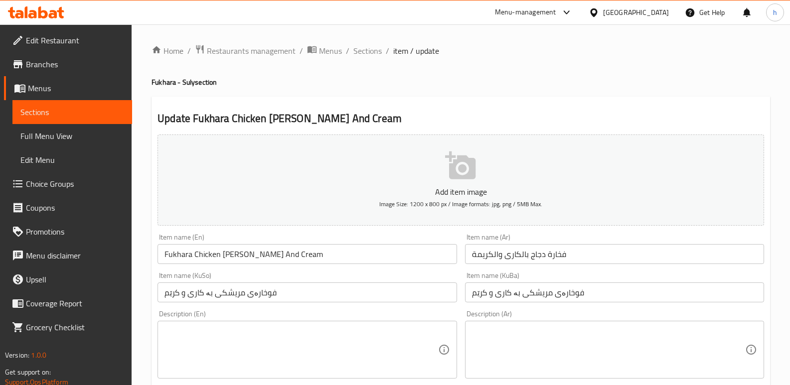
click at [80, 104] on link "Sections" at bounding box center [72, 112] width 120 height 24
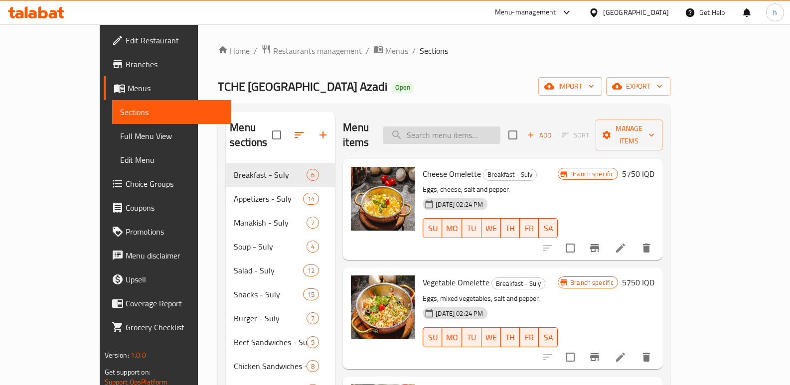
click at [500, 132] on input "search" at bounding box center [442, 135] width 118 height 17
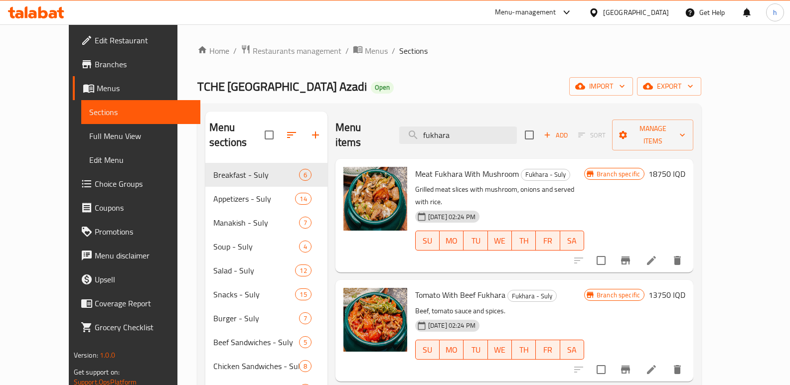
drag, startPoint x: 495, startPoint y: 122, endPoint x: 297, endPoint y: 121, distance: 198.3
click at [327, 121] on div "Menu items fukhara Add Sort Manage items Meat Fukhara With Mushroom Fukhara - S…" at bounding box center [510, 391] width 366 height 558
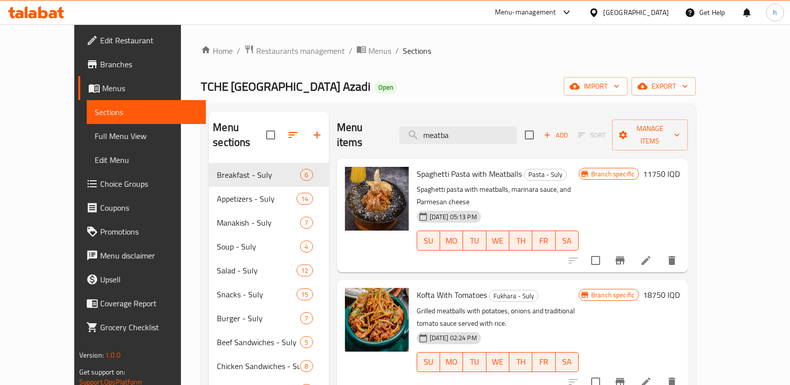
drag, startPoint x: 482, startPoint y: 130, endPoint x: 208, endPoint y: 171, distance: 276.7
click at [222, 171] on div "Menu sections Breakfast - Suly 6 Appetizers - Suly 14 Manakish - [GEOGRAPHIC_DA…" at bounding box center [448, 391] width 479 height 558
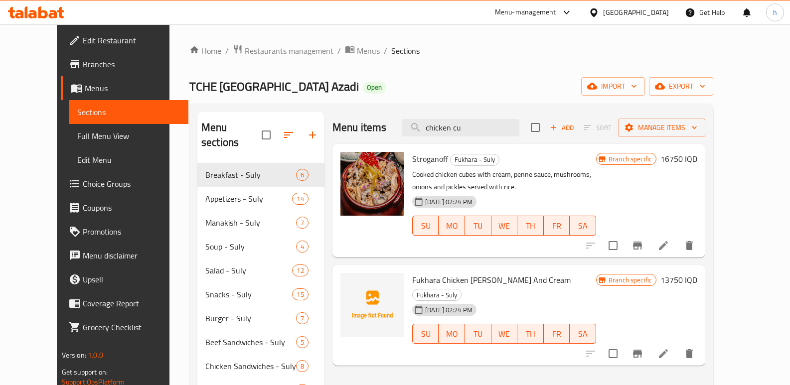
type input "chicken cu"
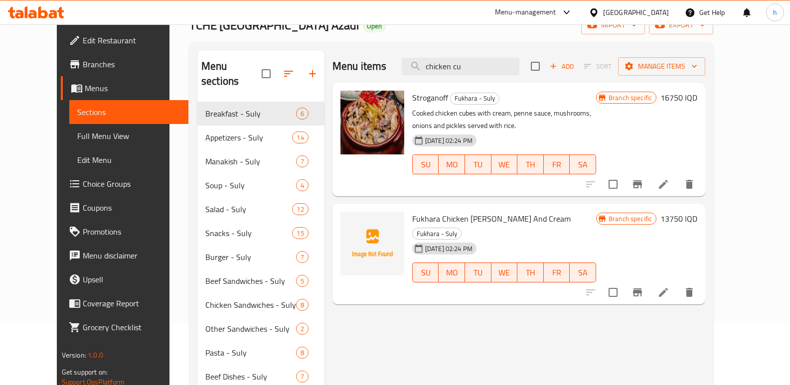
click at [77, 140] on span "Full Menu View" at bounding box center [129, 136] width 104 height 12
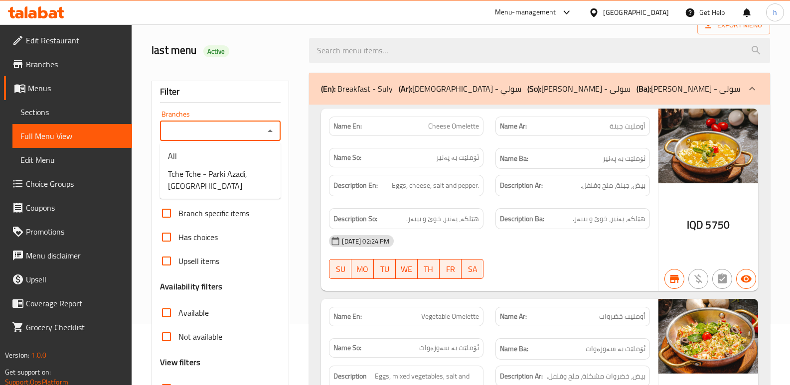
click at [195, 131] on input "Branches" at bounding box center [212, 131] width 98 height 14
click at [223, 171] on span "Tche Tche - Parki Azadi, [GEOGRAPHIC_DATA]" at bounding box center [220, 180] width 105 height 24
type input "Tche Tche - Parki Azadi, [GEOGRAPHIC_DATA]"
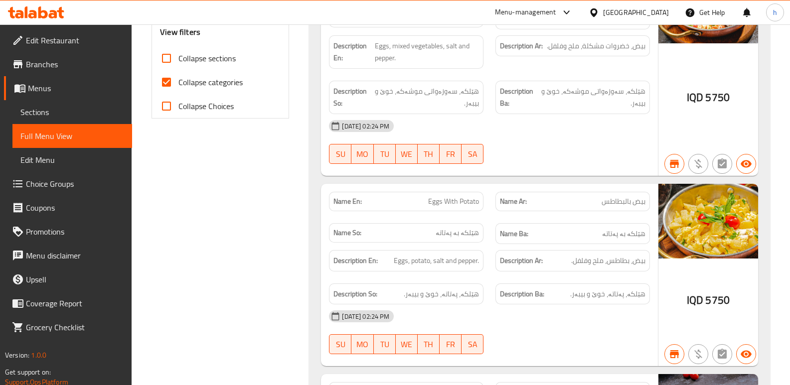
scroll to position [155, 0]
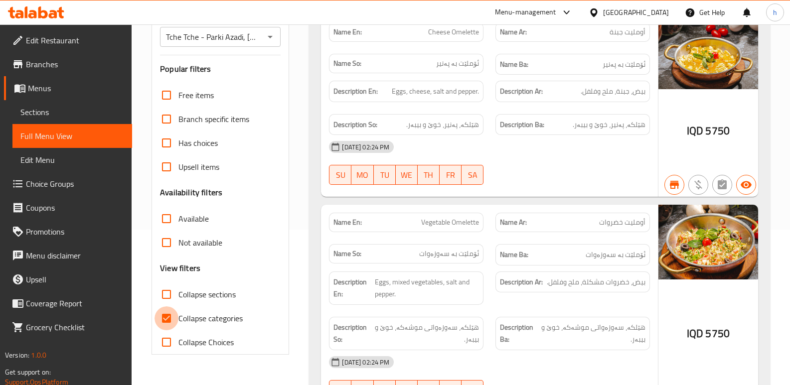
click at [168, 314] on input "Collapse categories" at bounding box center [166, 318] width 24 height 24
checkbox input "false"
click at [169, 296] on input "Collapse sections" at bounding box center [166, 294] width 24 height 24
checkbox input "true"
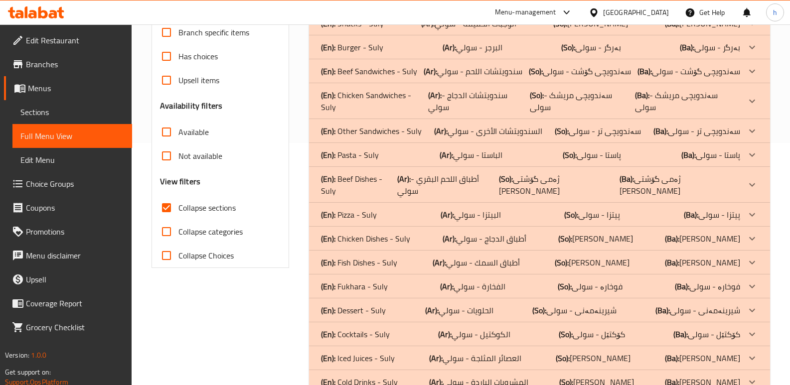
scroll to position [271, 0]
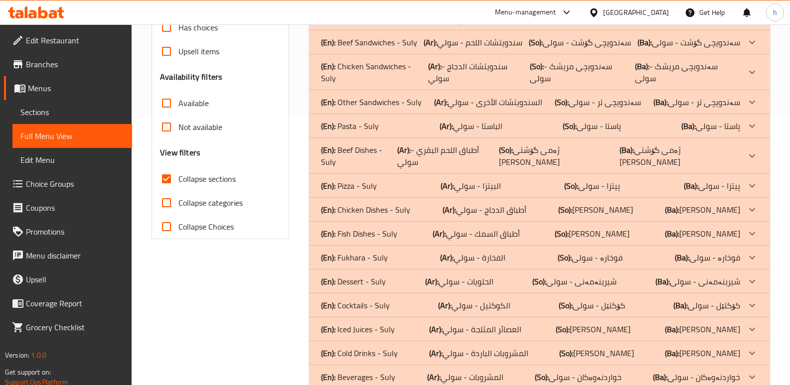
click at [383, 299] on p "(En): Cocktails - Suly" at bounding box center [355, 305] width 69 height 12
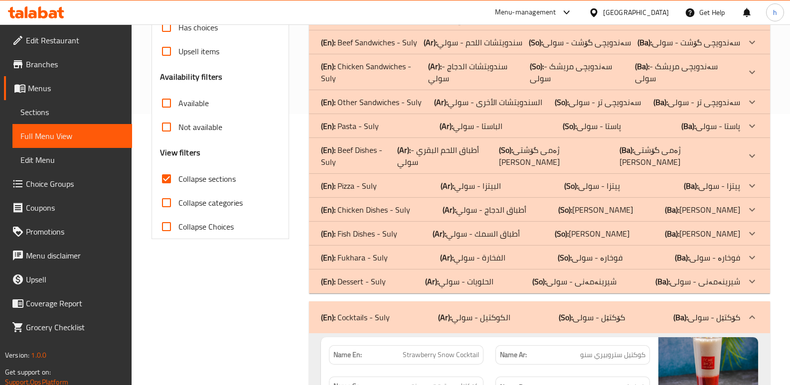
click at [395, 252] on div "(En): Fukhara - Suly (Ar): الفخارة - سولي (So): فوخارە - سولی (Ba): فوخارە - سو…" at bounding box center [530, 258] width 419 height 12
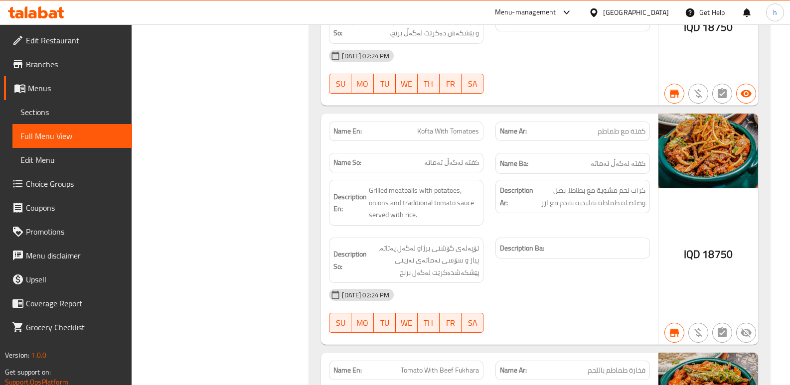
scroll to position [0, 0]
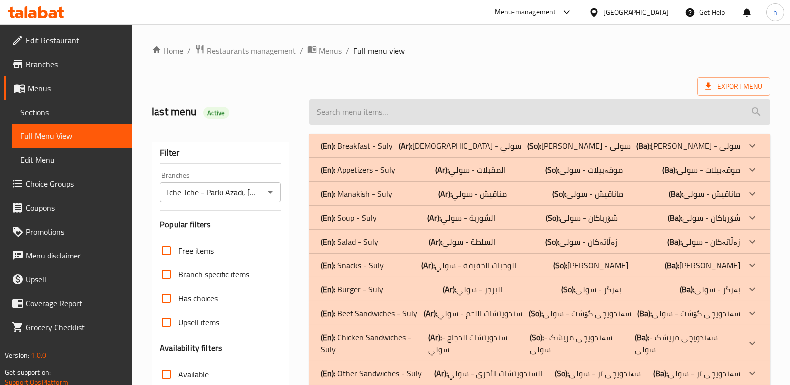
click at [552, 113] on input "search" at bounding box center [539, 111] width 461 height 25
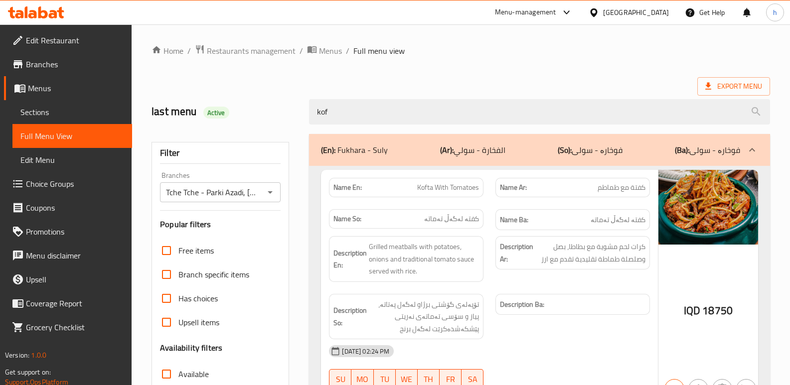
type input "kof"
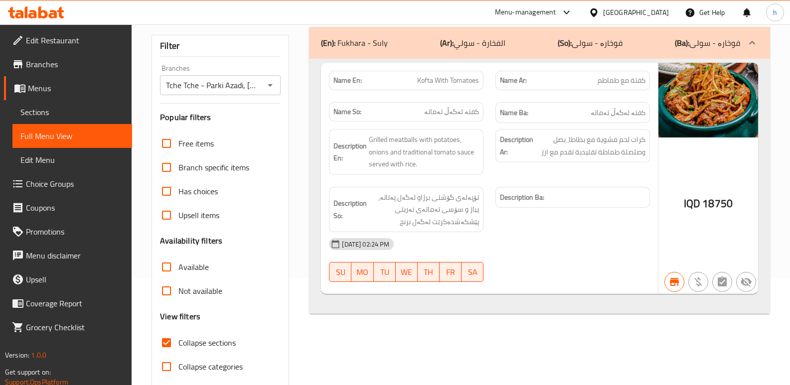
scroll to position [98, 0]
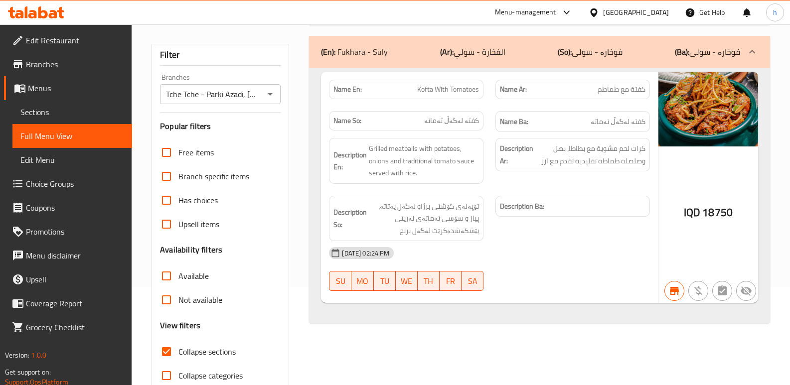
click at [165, 371] on input "Collapse categories" at bounding box center [166, 376] width 24 height 24
checkbox input "true"
click at [166, 349] on input "Collapse sections" at bounding box center [166, 352] width 24 height 24
checkbox input "false"
click at [162, 372] on input "Collapse categories" at bounding box center [166, 376] width 24 height 24
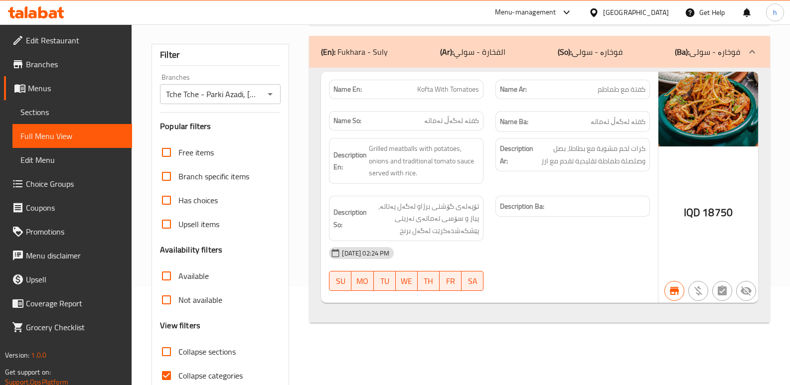
checkbox input "false"
click at [163, 348] on input "Collapse sections" at bounding box center [166, 352] width 24 height 24
checkbox input "true"
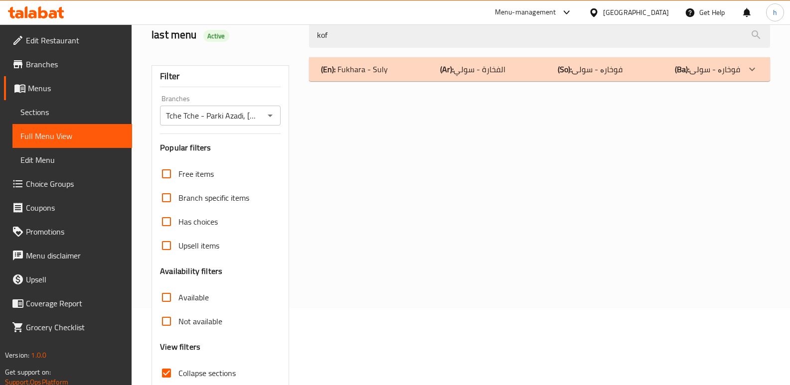
scroll to position [45, 0]
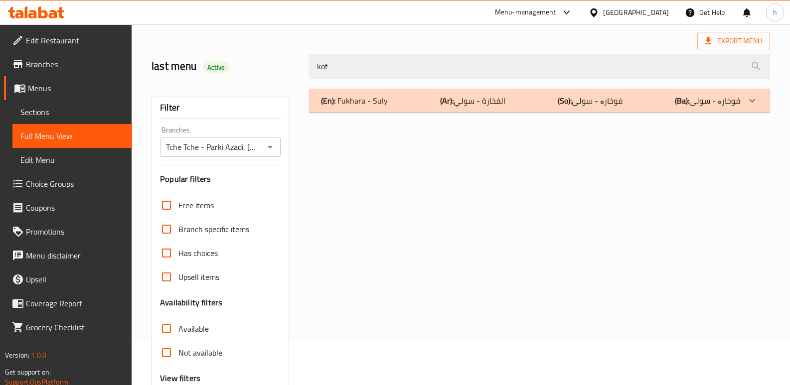
drag, startPoint x: 264, startPoint y: 59, endPoint x: 190, endPoint y: 64, distance: 74.4
click at [216, 63] on div "last menu Active kof" at bounding box center [460, 66] width 630 height 44
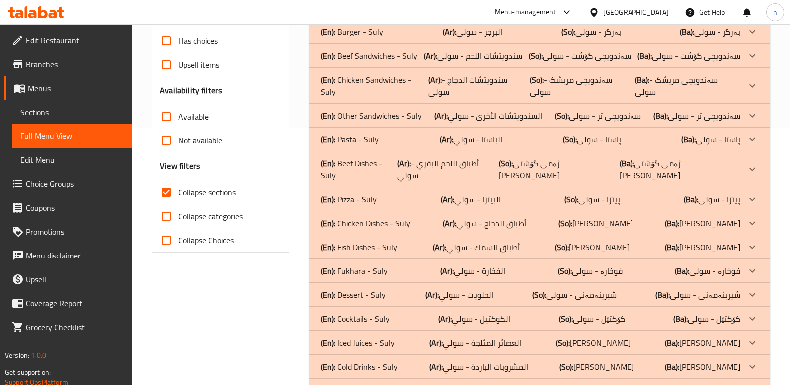
scroll to position [271, 0]
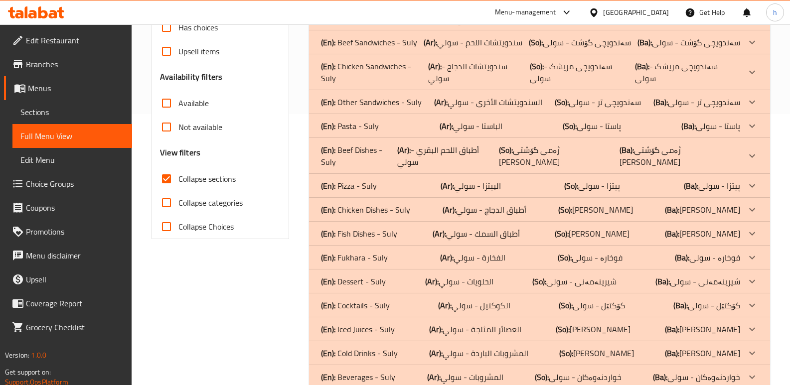
click at [376, 299] on p "(En): Cocktails - Suly" at bounding box center [355, 305] width 69 height 12
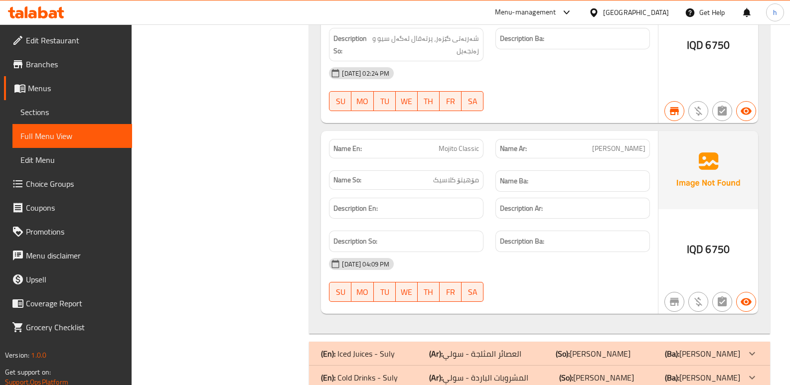
scroll to position [2555, 0]
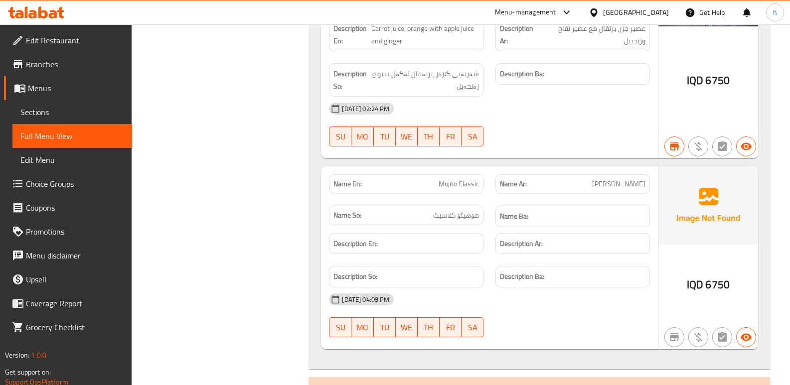
click at [52, 9] on icon at bounding box center [36, 12] width 56 height 12
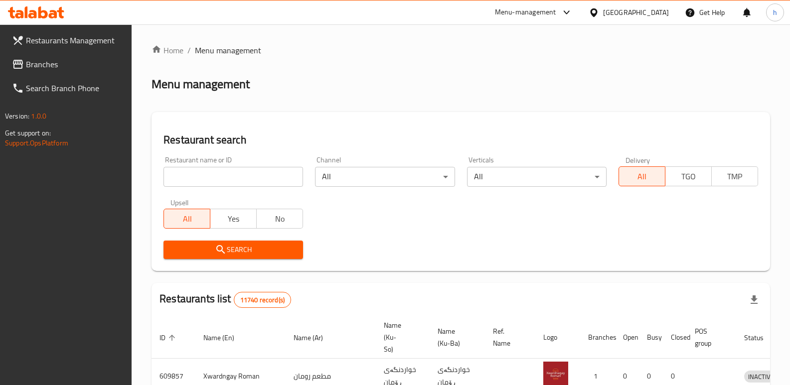
scroll to position [130, 0]
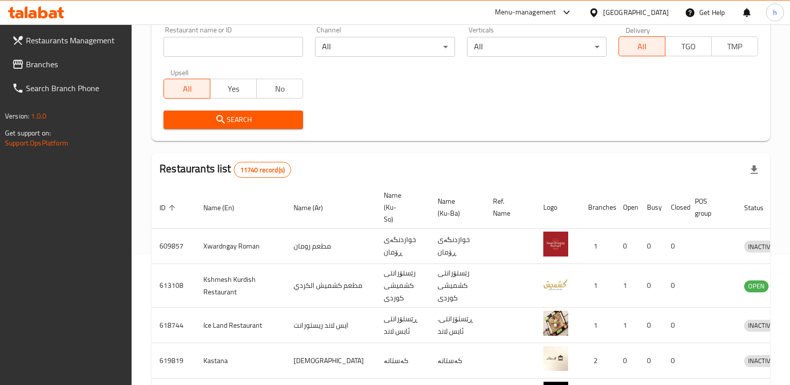
click at [75, 56] on link "Branches" at bounding box center [68, 64] width 128 height 24
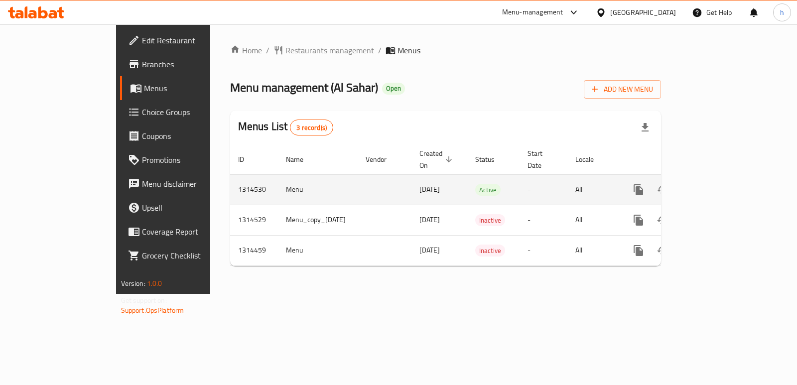
click at [716, 184] on icon "enhanced table" at bounding box center [710, 190] width 12 height 12
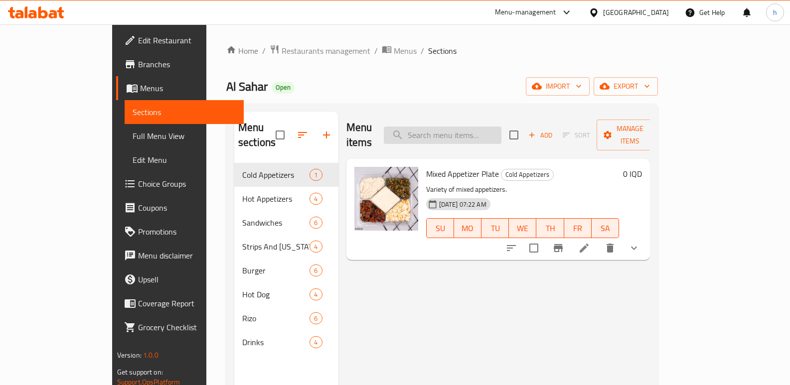
click at [501, 127] on input "search" at bounding box center [443, 135] width 118 height 17
paste input "Chicken Shawarma Saj"
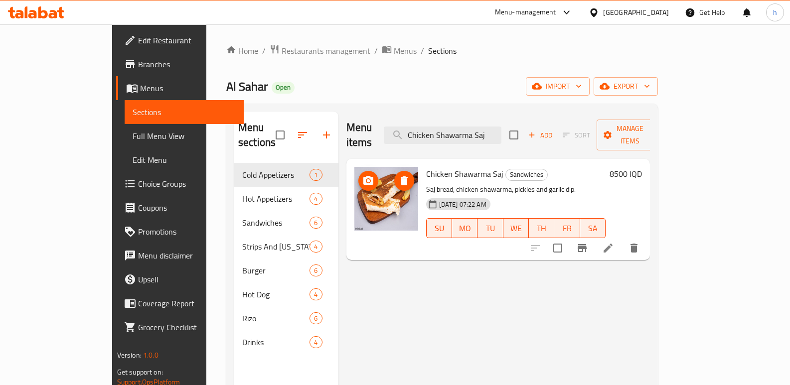
type input "Chicken Shawarma Saj"
